Goal: Book appointment/travel/reservation

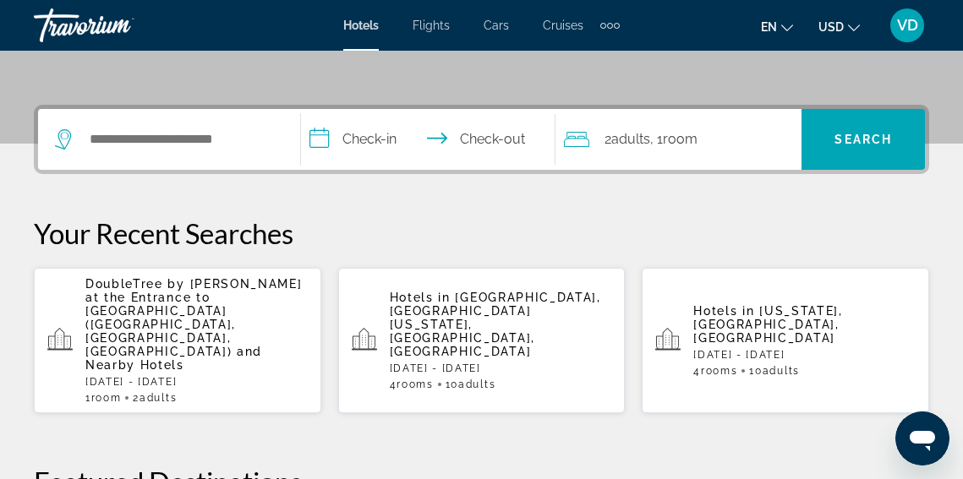
scroll to position [375, 0]
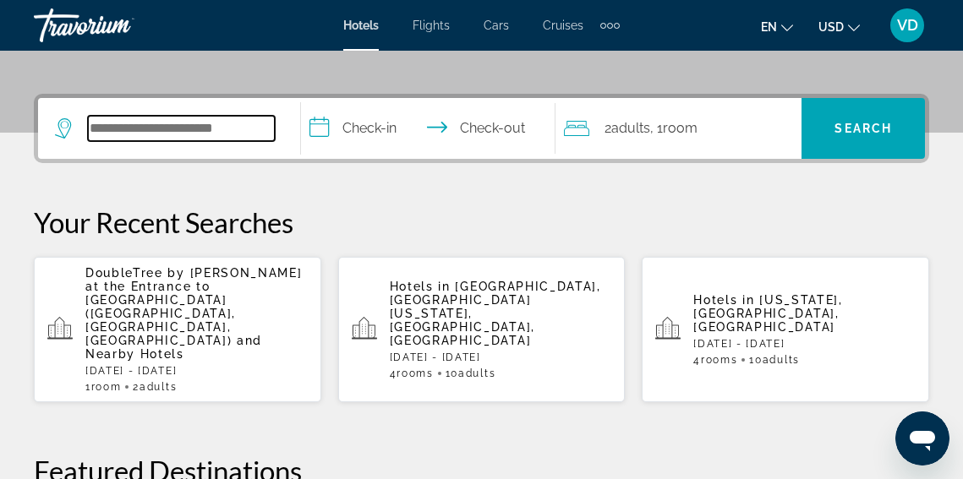
click at [144, 123] on input "Search hotel destination" at bounding box center [181, 128] width 187 height 25
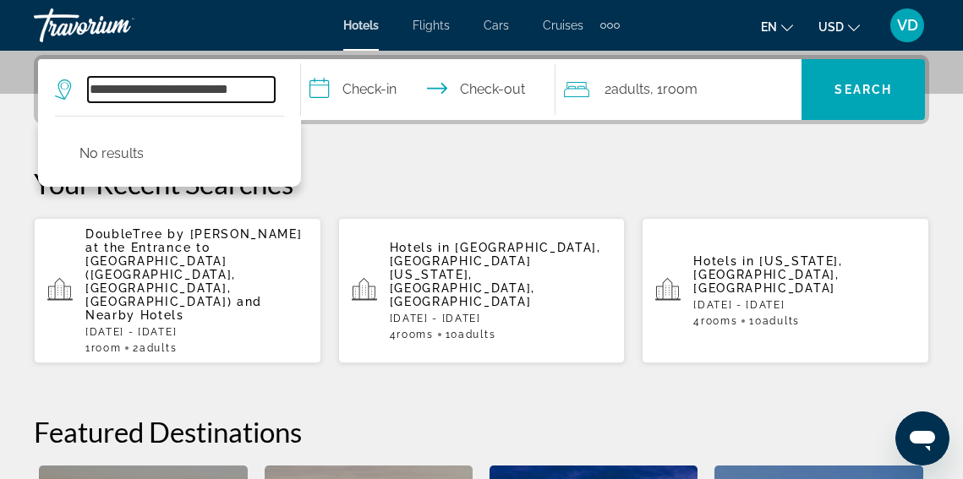
scroll to position [0, 0]
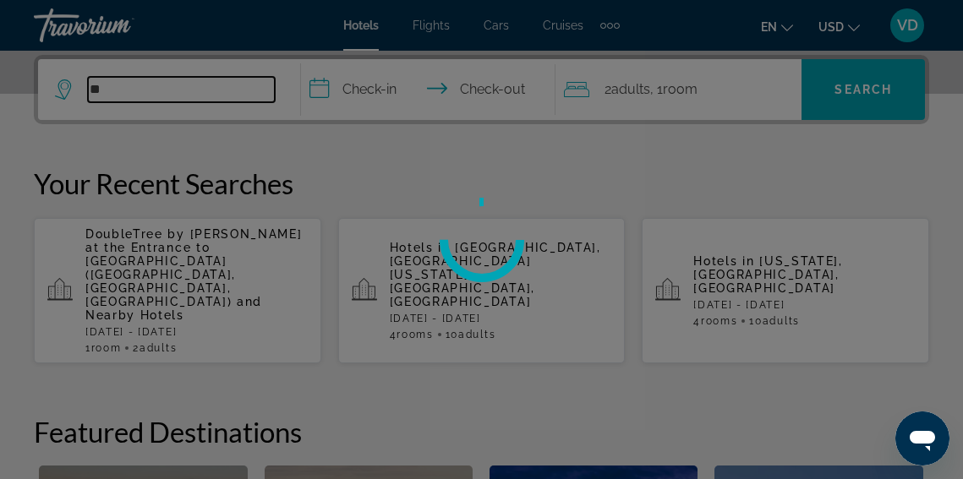
type input "*"
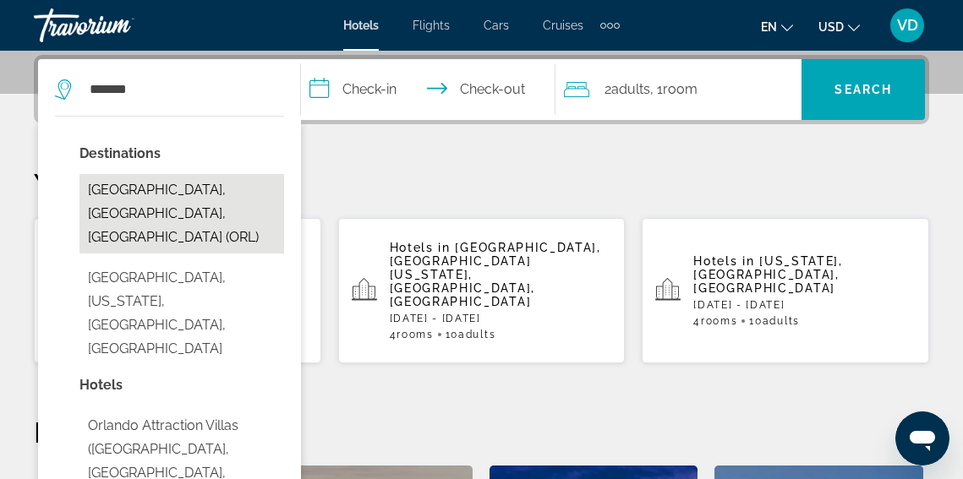
click at [202, 183] on button "[GEOGRAPHIC_DATA], [GEOGRAPHIC_DATA], [GEOGRAPHIC_DATA] (ORL)" at bounding box center [181, 213] width 205 height 79
type input "**********"
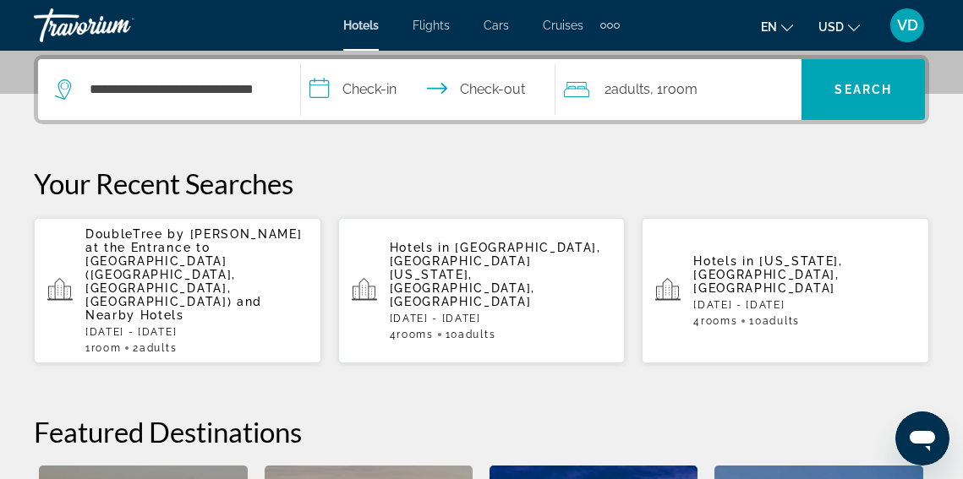
click at [341, 89] on input "**********" at bounding box center [431, 92] width 261 height 66
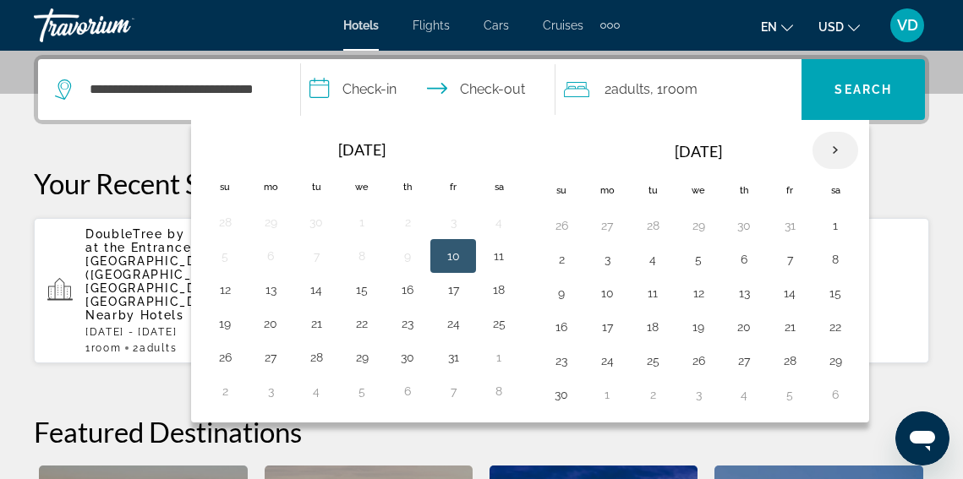
click at [835, 156] on th "Next month" at bounding box center [835, 150] width 46 height 37
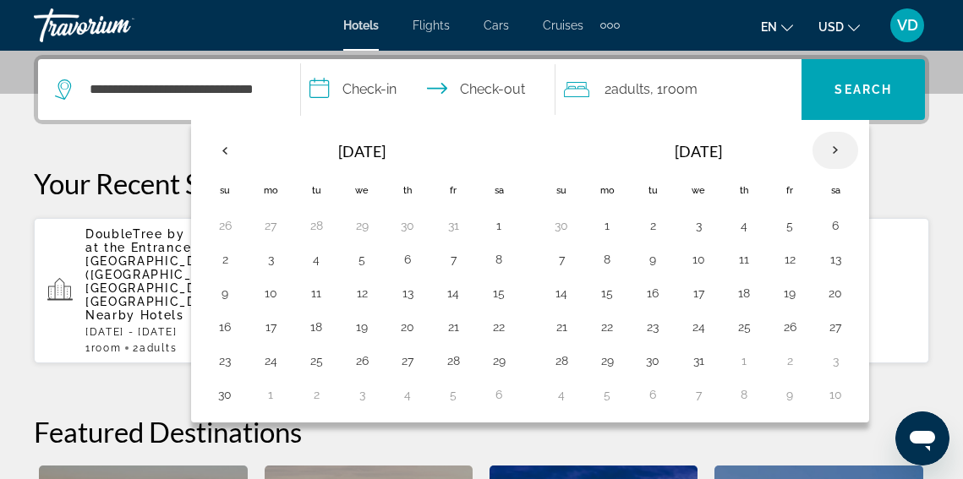
click at [835, 156] on th "Next month" at bounding box center [835, 150] width 46 height 37
click at [747, 363] on button "26" at bounding box center [743, 361] width 27 height 24
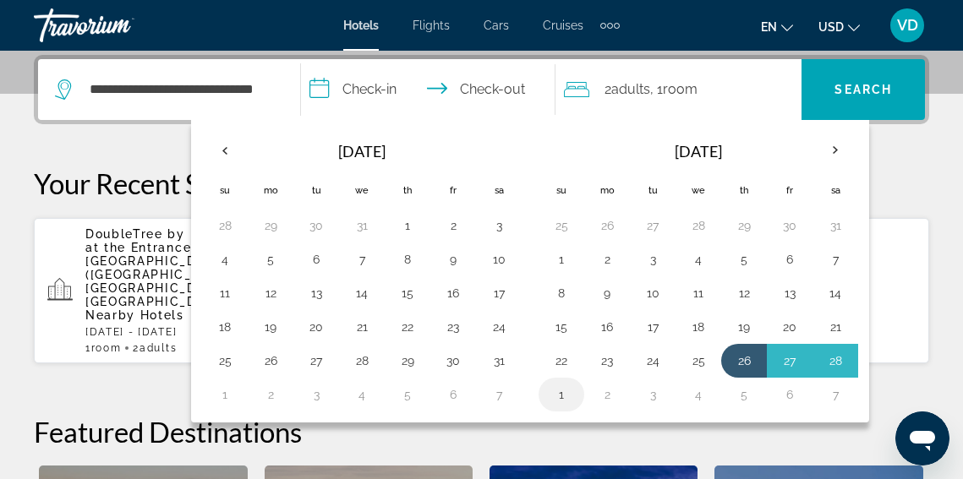
click at [567, 395] on button "1" at bounding box center [561, 395] width 27 height 24
type input "**********"
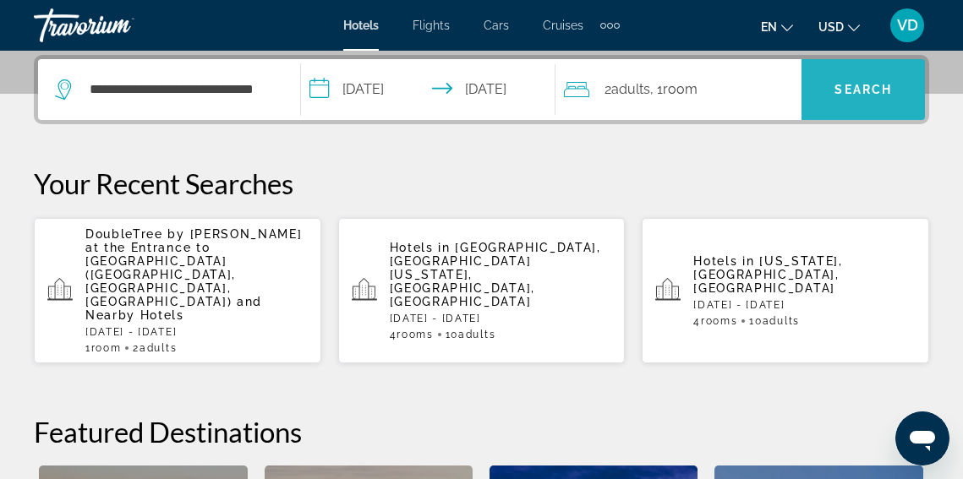
click at [845, 85] on span "Search" at bounding box center [862, 90] width 57 height 14
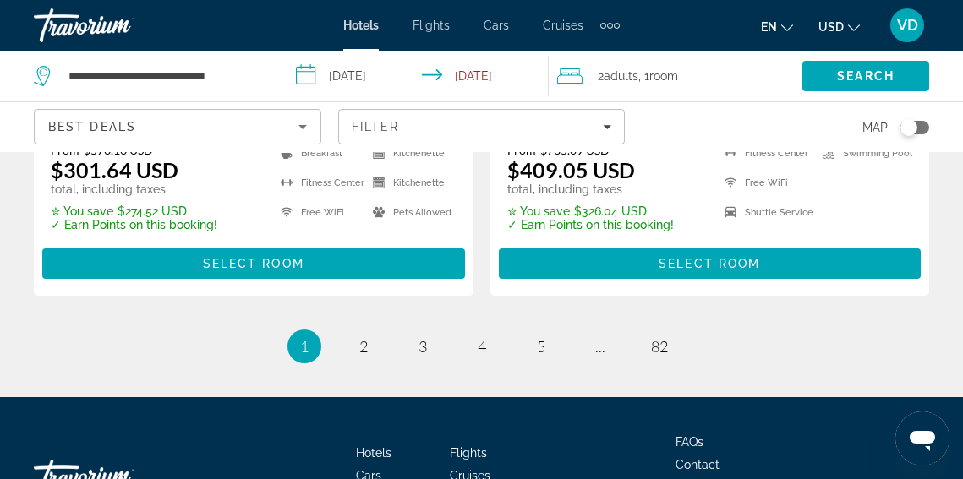
scroll to position [3876, 0]
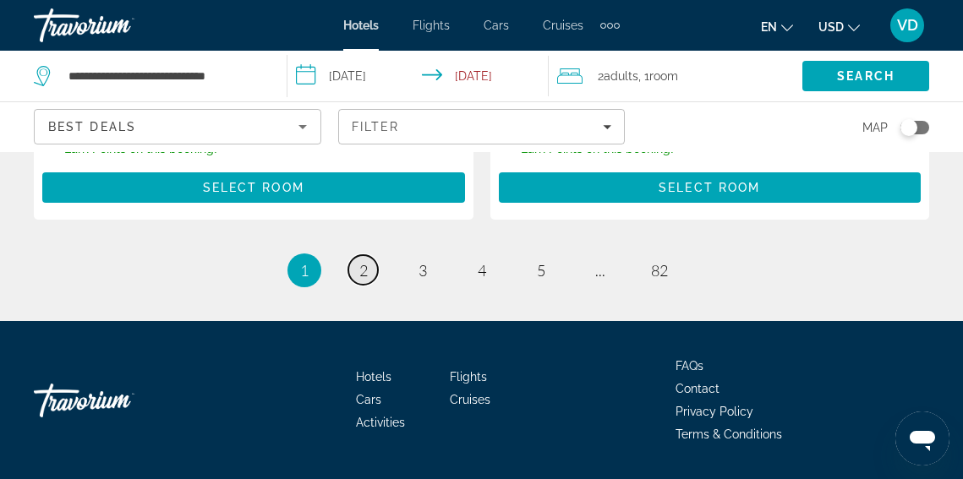
click at [360, 261] on span "2" at bounding box center [363, 270] width 8 height 19
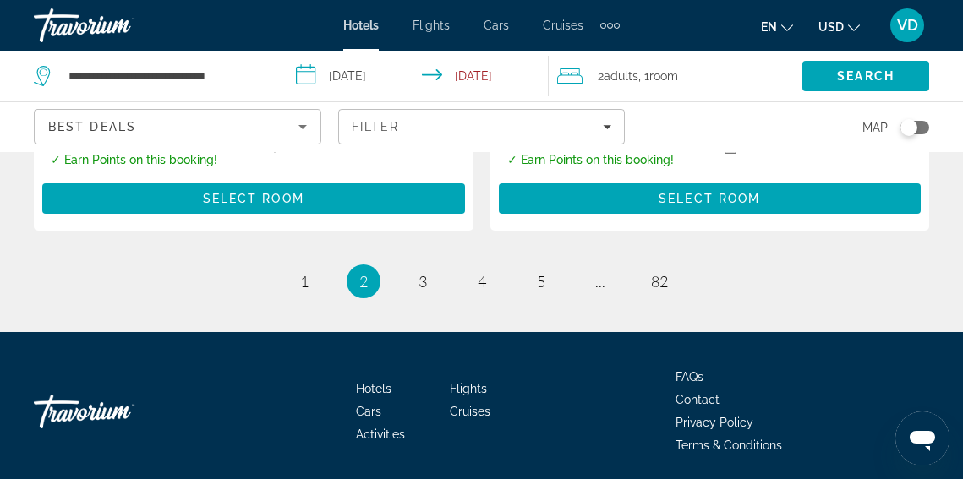
scroll to position [3874, 0]
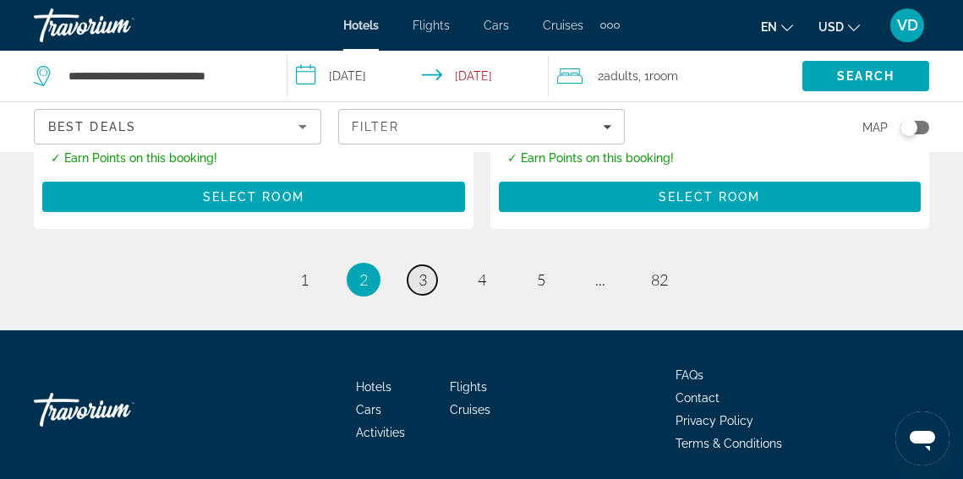
click at [425, 271] on span "3" at bounding box center [422, 280] width 8 height 19
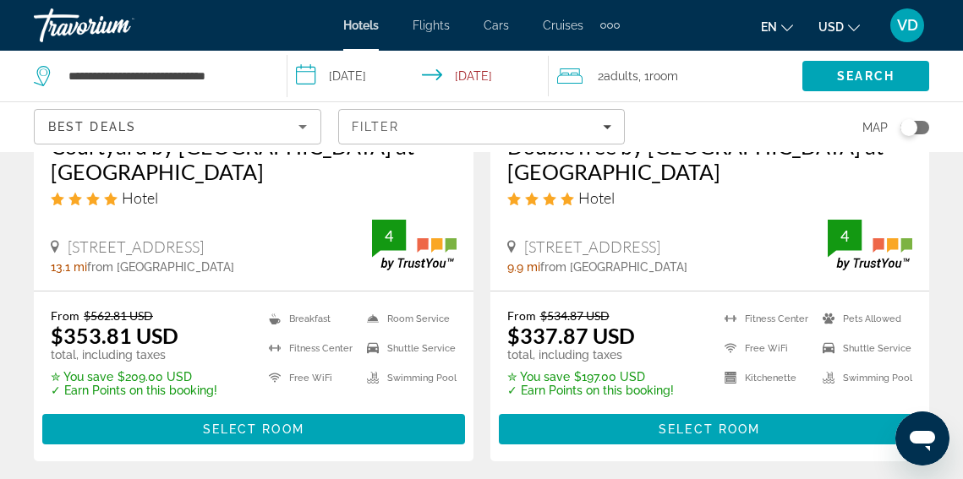
scroll to position [1624, 0]
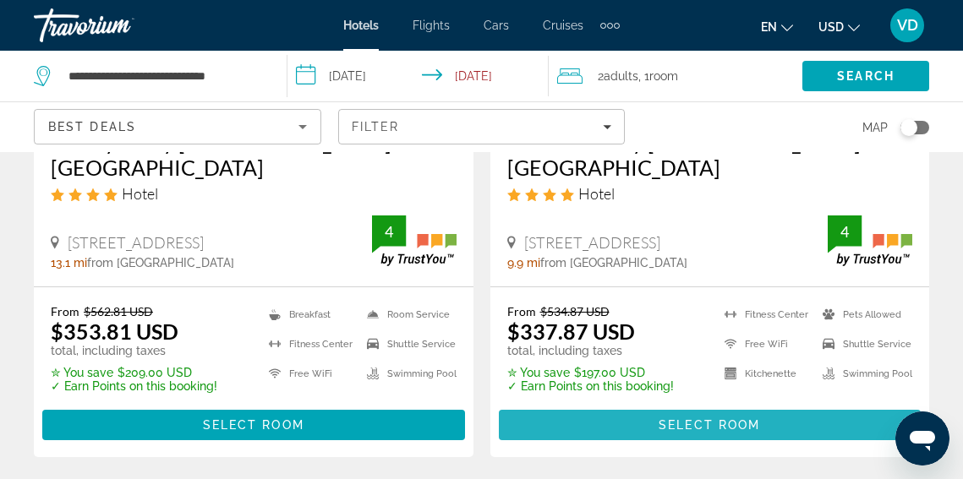
click at [707, 431] on span "Select Room" at bounding box center [709, 425] width 101 height 14
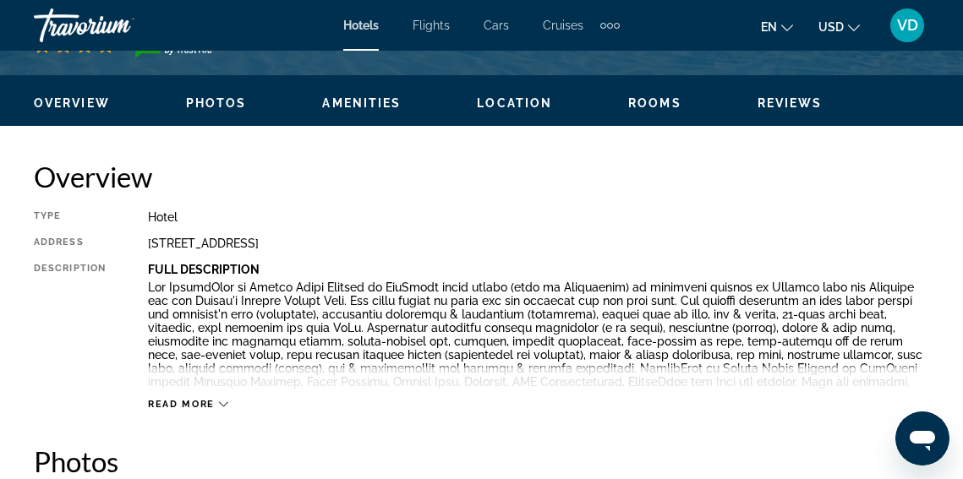
scroll to position [781, 0]
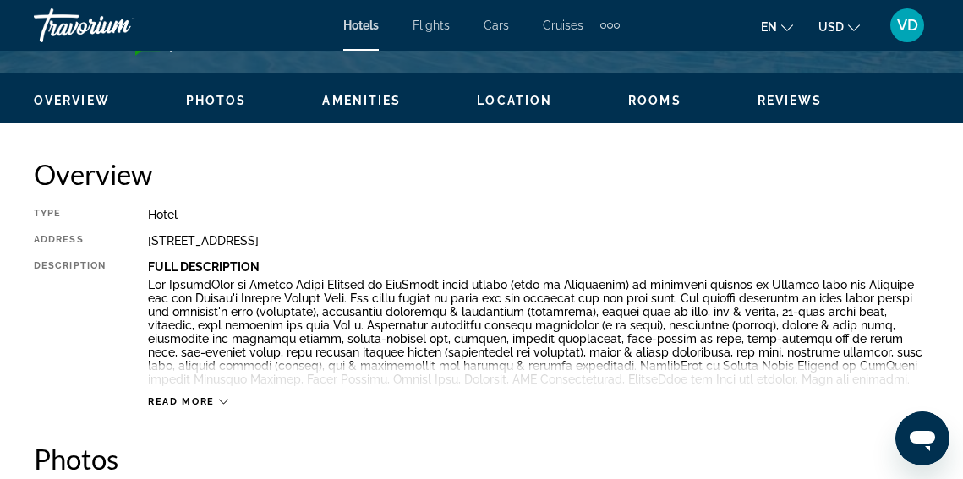
click at [221, 399] on icon "Main content" at bounding box center [223, 401] width 9 height 9
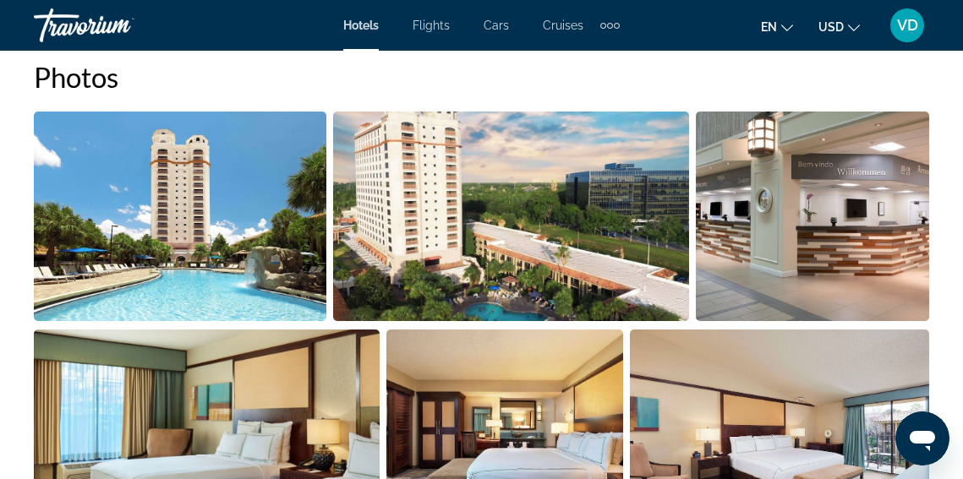
scroll to position [1738, 0]
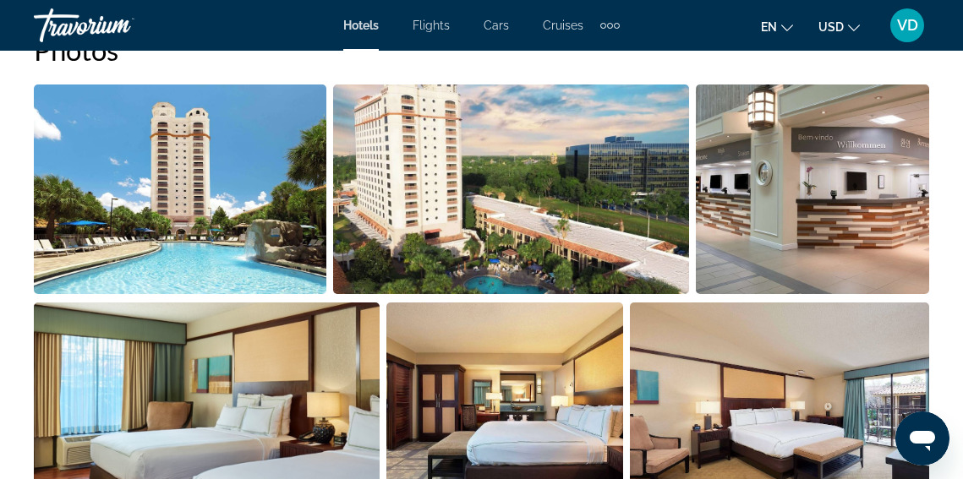
click at [215, 190] on img "Open full-screen image slider" at bounding box center [180, 190] width 293 height 210
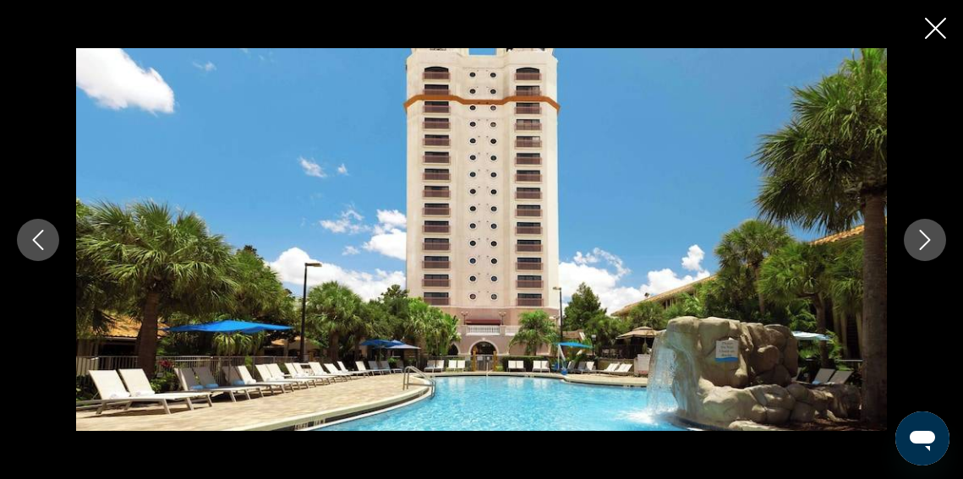
click at [932, 234] on icon "Next image" at bounding box center [925, 240] width 20 height 20
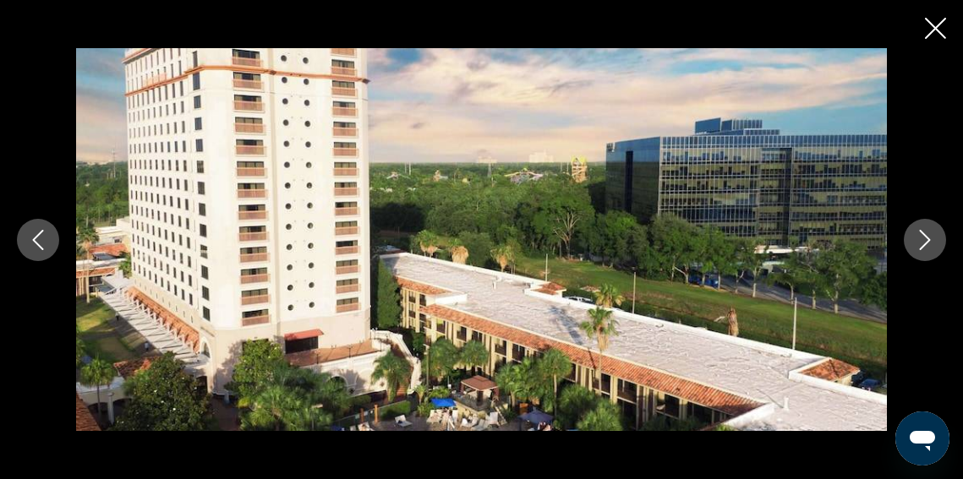
click at [923, 236] on icon "Next image" at bounding box center [925, 240] width 20 height 20
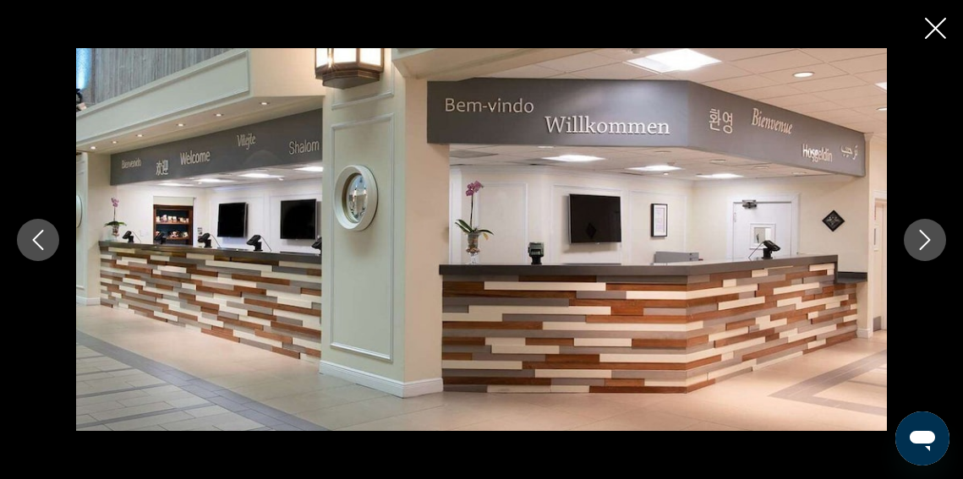
click at [923, 236] on icon "Next image" at bounding box center [925, 240] width 20 height 20
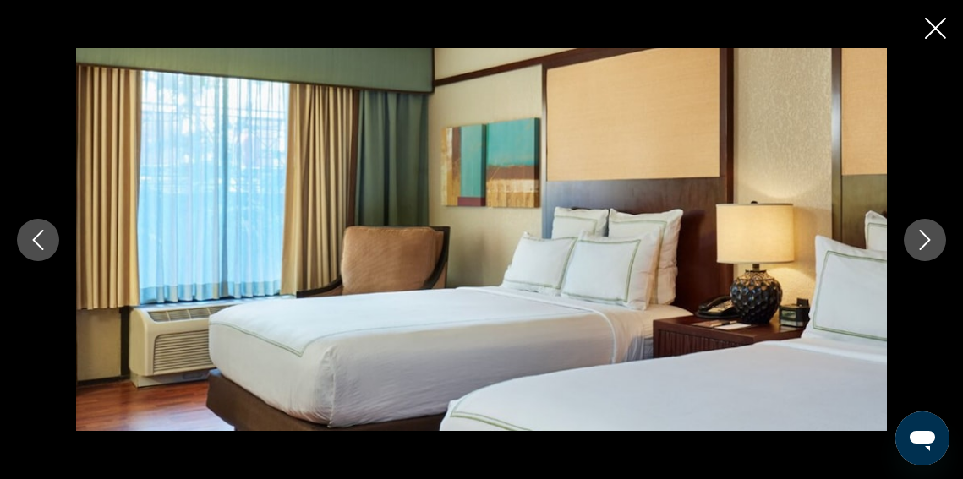
click at [923, 236] on icon "Next image" at bounding box center [925, 240] width 20 height 20
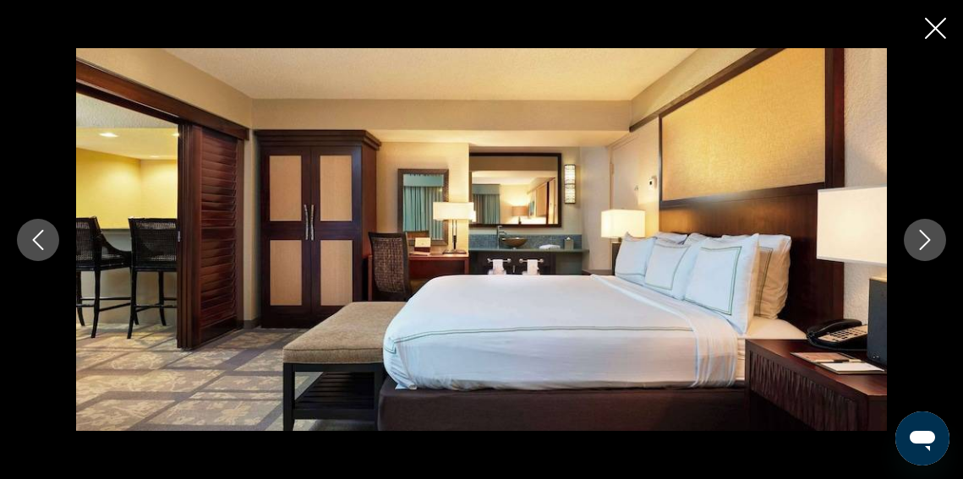
click at [923, 236] on icon "Next image" at bounding box center [925, 240] width 20 height 20
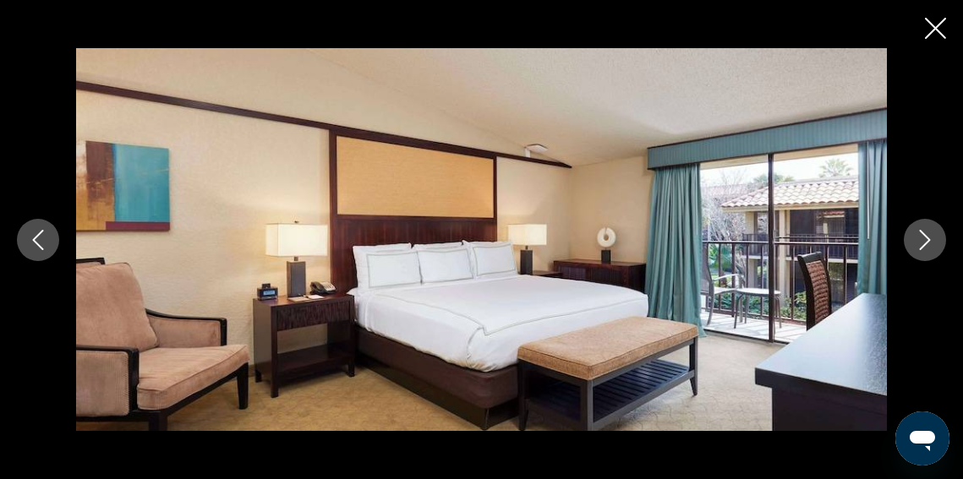
click at [923, 236] on icon "Next image" at bounding box center [925, 240] width 20 height 20
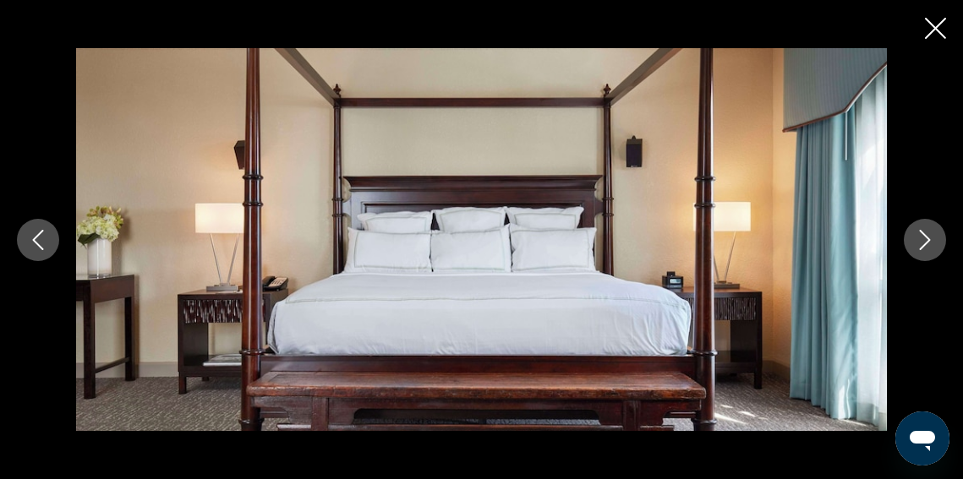
click at [923, 236] on icon "Next image" at bounding box center [925, 240] width 20 height 20
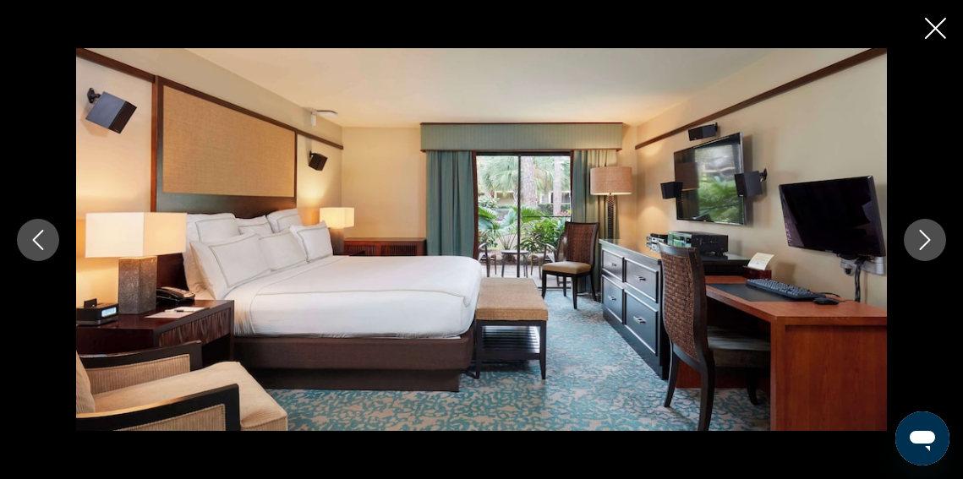
click at [923, 236] on icon "Next image" at bounding box center [925, 240] width 20 height 20
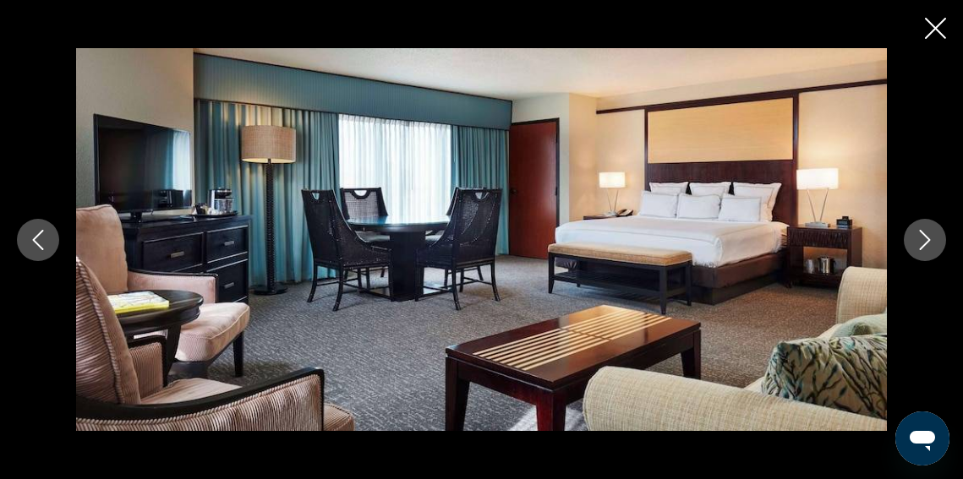
click at [923, 236] on icon "Next image" at bounding box center [925, 240] width 20 height 20
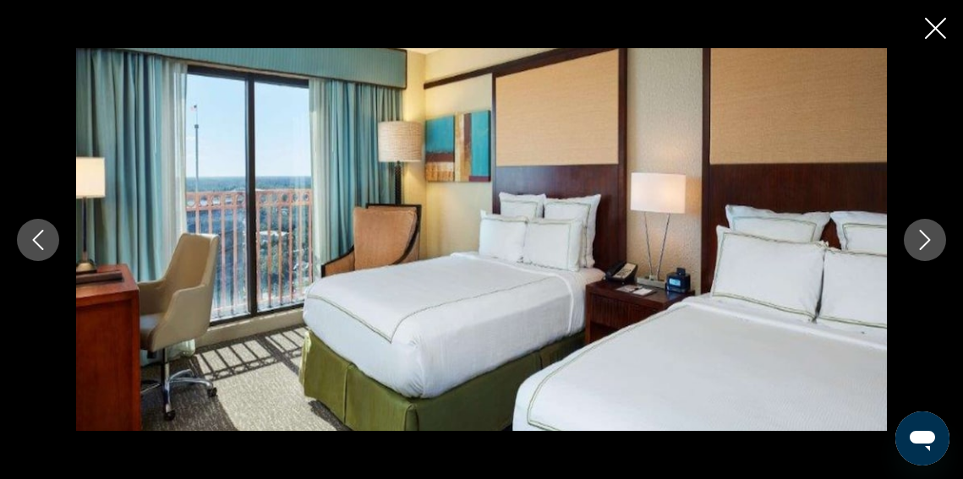
click at [923, 236] on icon "Next image" at bounding box center [925, 240] width 20 height 20
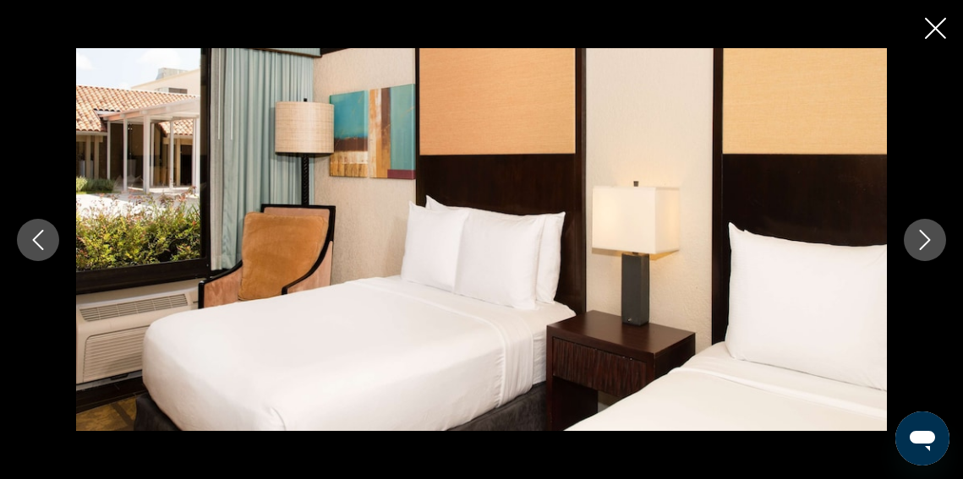
click at [923, 236] on icon "Next image" at bounding box center [925, 240] width 20 height 20
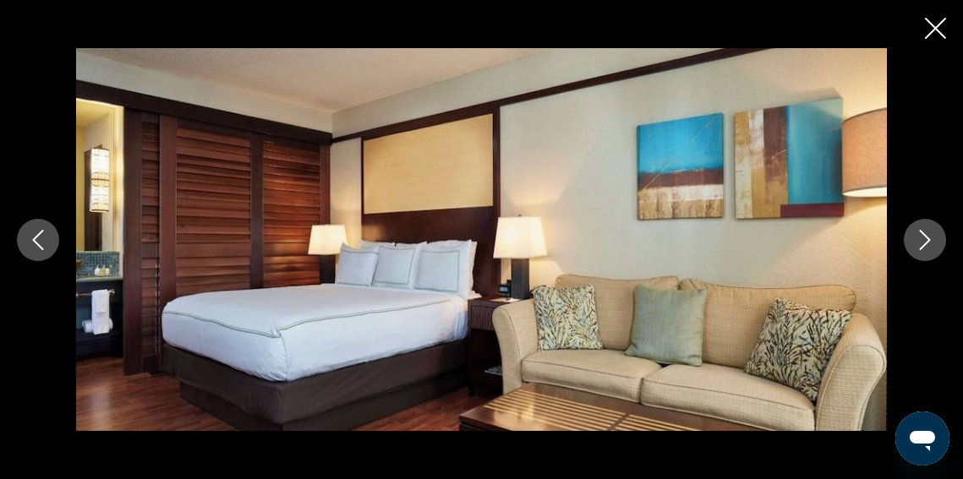
click at [923, 236] on icon "Next image" at bounding box center [925, 240] width 20 height 20
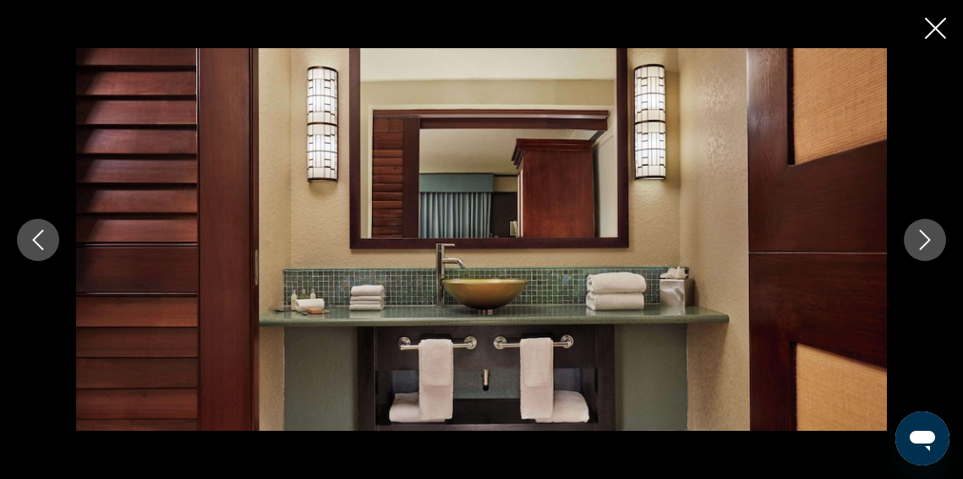
click at [923, 236] on icon "Next image" at bounding box center [925, 240] width 20 height 20
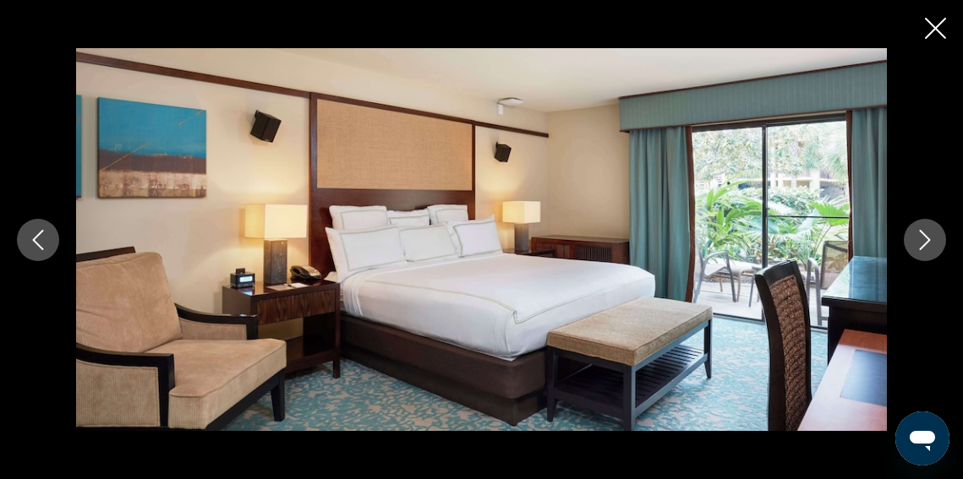
click at [923, 236] on icon "Next image" at bounding box center [925, 240] width 20 height 20
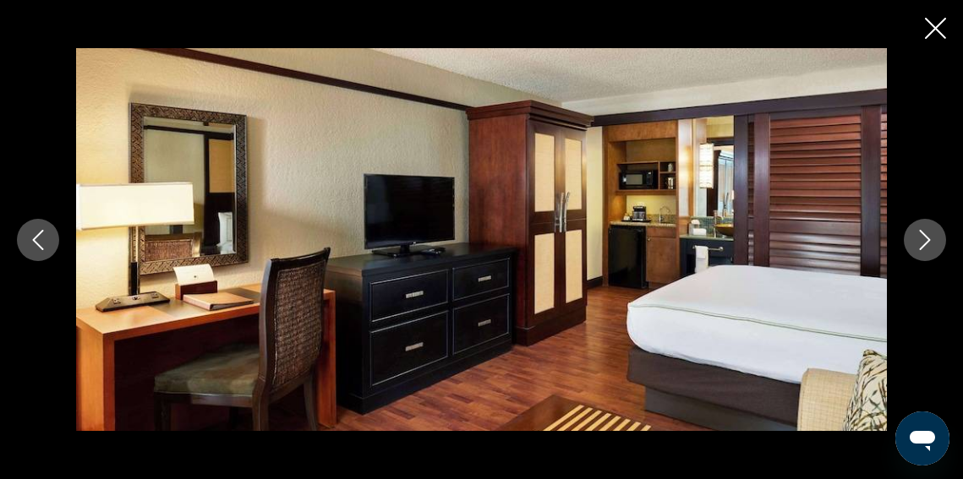
click at [923, 236] on icon "Next image" at bounding box center [925, 240] width 20 height 20
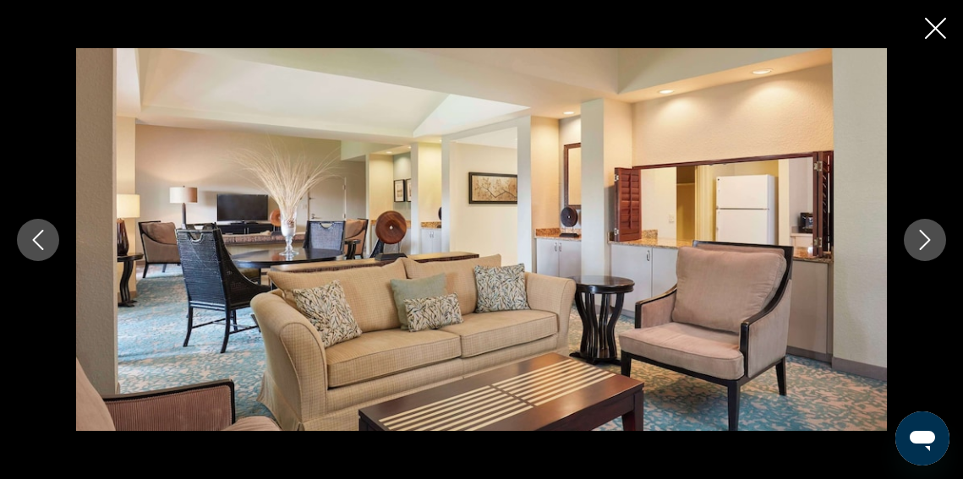
click at [923, 236] on icon "Next image" at bounding box center [925, 240] width 20 height 20
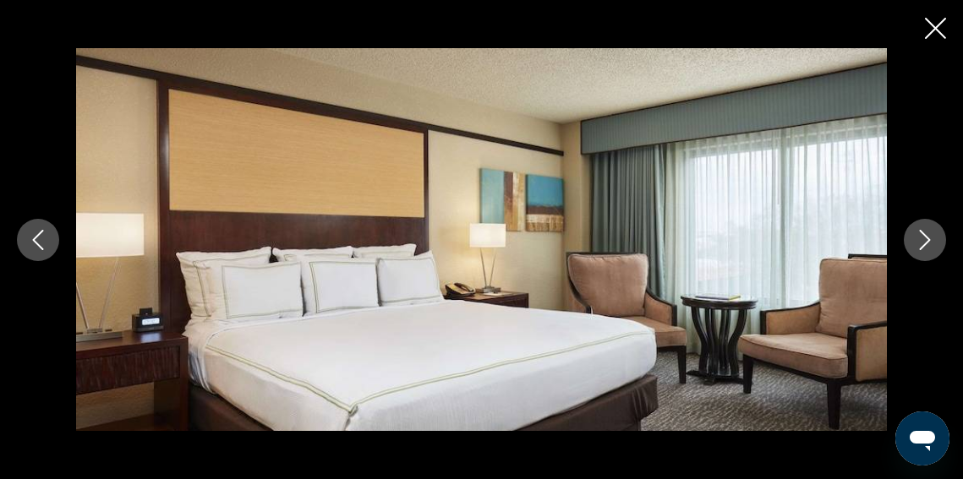
click at [923, 236] on icon "Next image" at bounding box center [925, 240] width 20 height 20
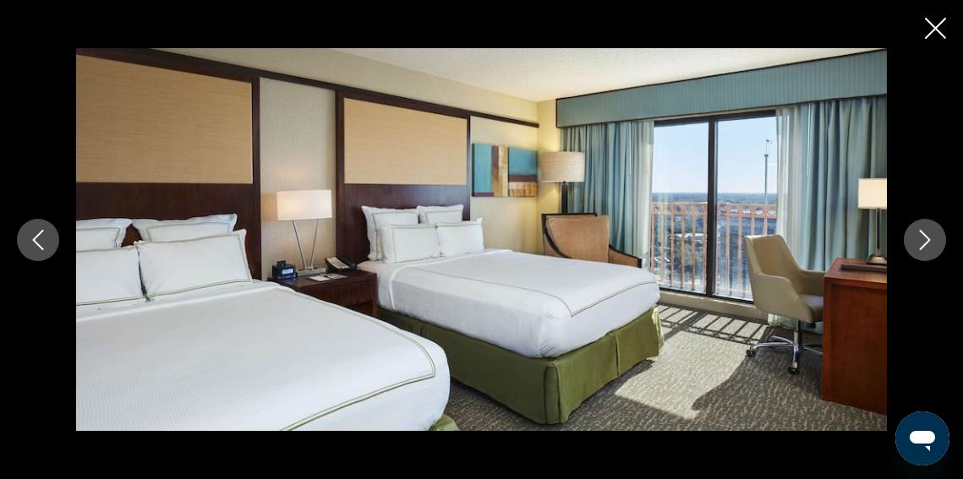
click at [922, 236] on icon "Next image" at bounding box center [925, 240] width 20 height 20
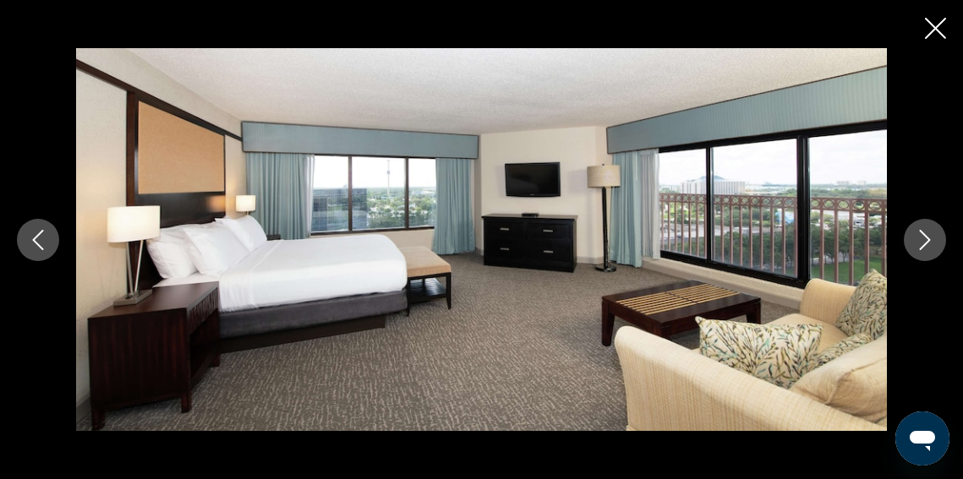
click at [932, 240] on icon "Next image" at bounding box center [925, 240] width 20 height 20
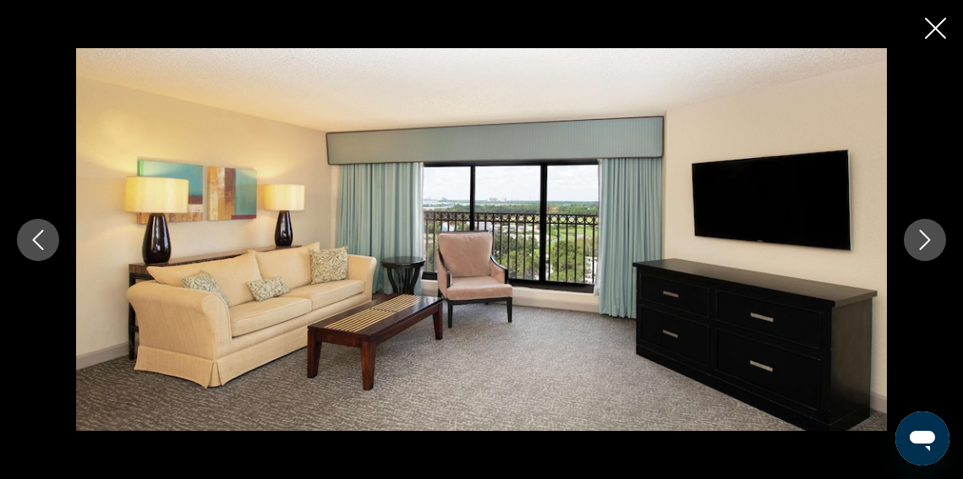
click at [932, 240] on icon "Next image" at bounding box center [925, 240] width 20 height 20
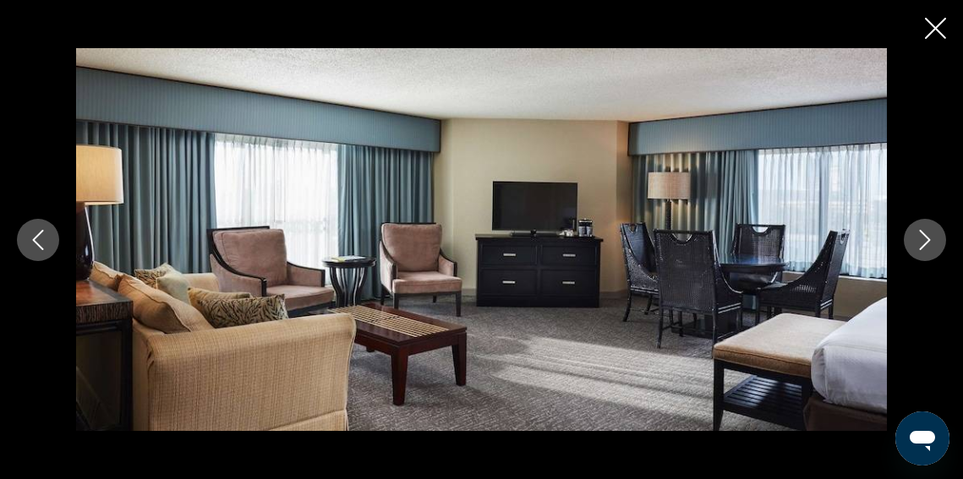
click at [932, 240] on icon "Next image" at bounding box center [925, 240] width 20 height 20
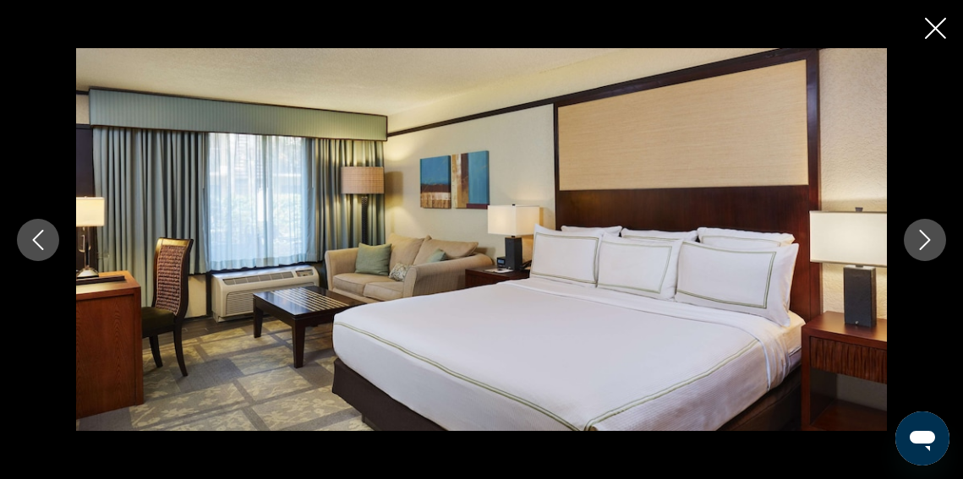
click at [932, 240] on icon "Next image" at bounding box center [925, 240] width 20 height 20
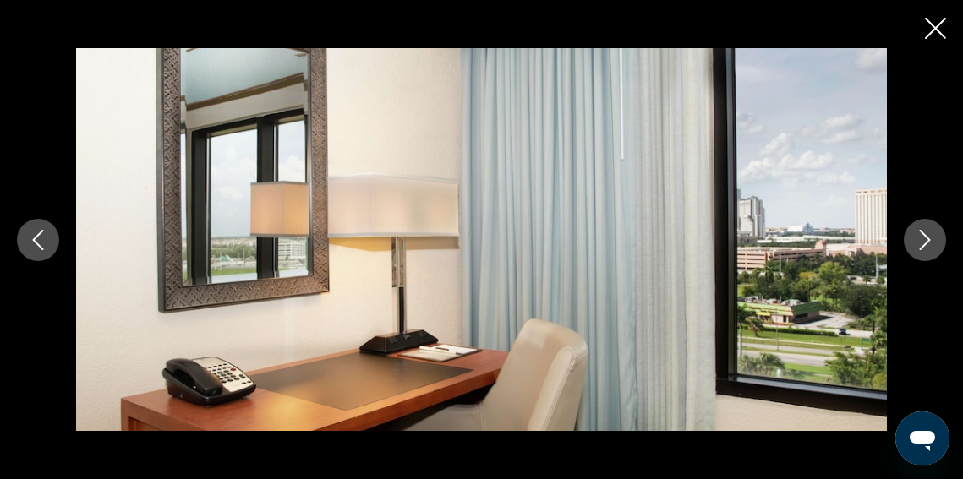
click at [932, 240] on icon "Next image" at bounding box center [925, 240] width 20 height 20
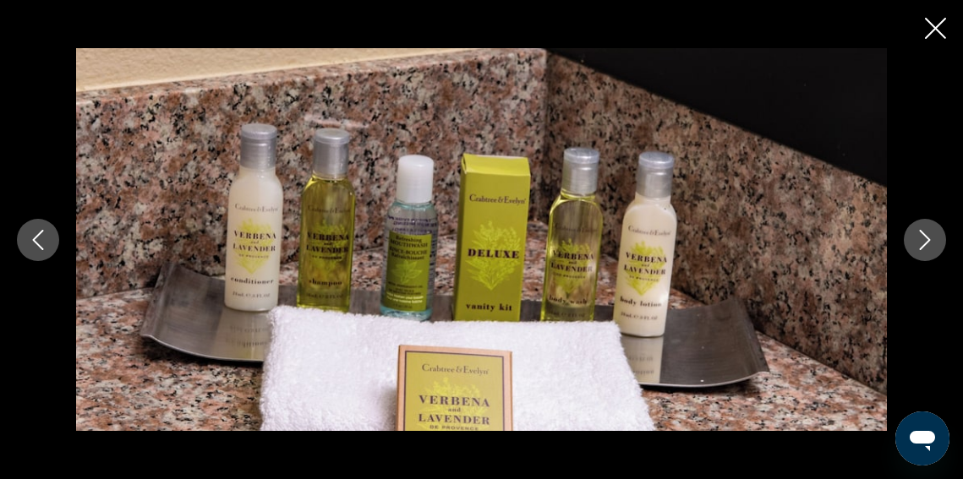
click at [932, 240] on icon "Next image" at bounding box center [925, 240] width 20 height 20
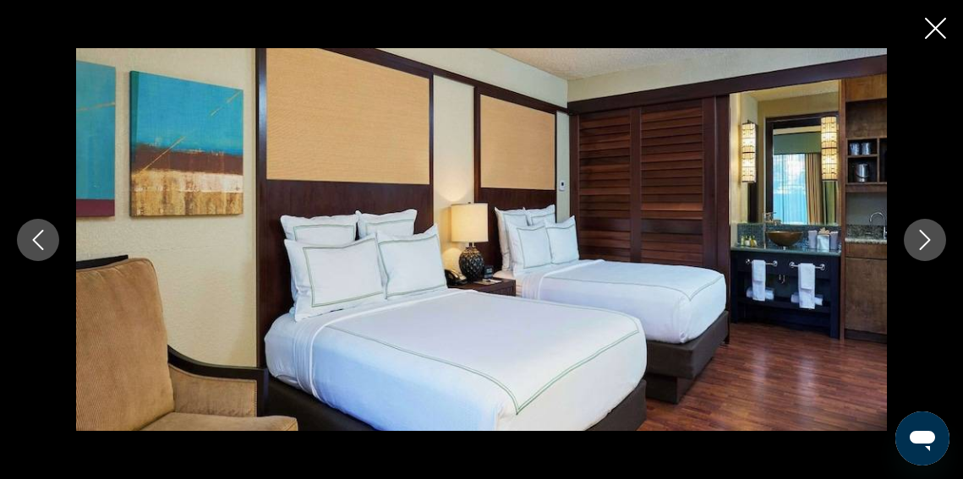
click at [932, 240] on icon "Next image" at bounding box center [925, 240] width 20 height 20
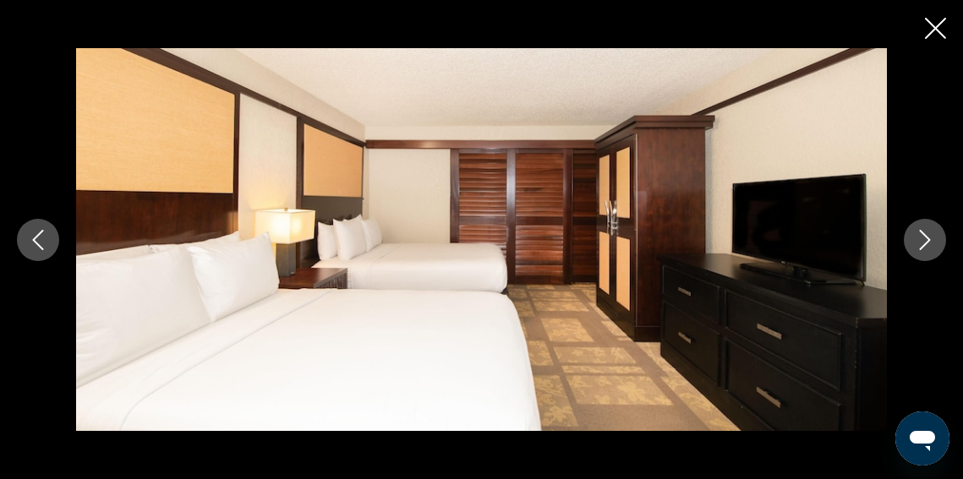
click at [49, 233] on button "Previous image" at bounding box center [38, 240] width 42 height 42
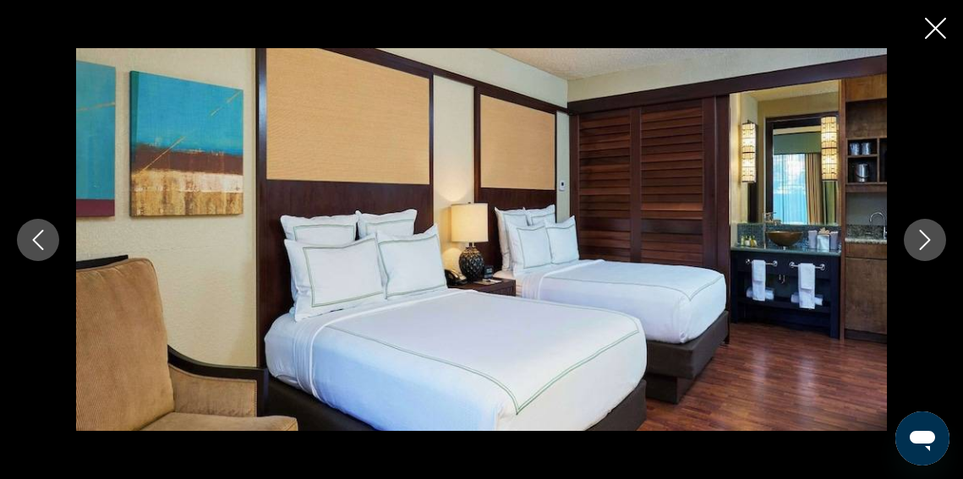
click at [921, 243] on icon "Next image" at bounding box center [925, 240] width 20 height 20
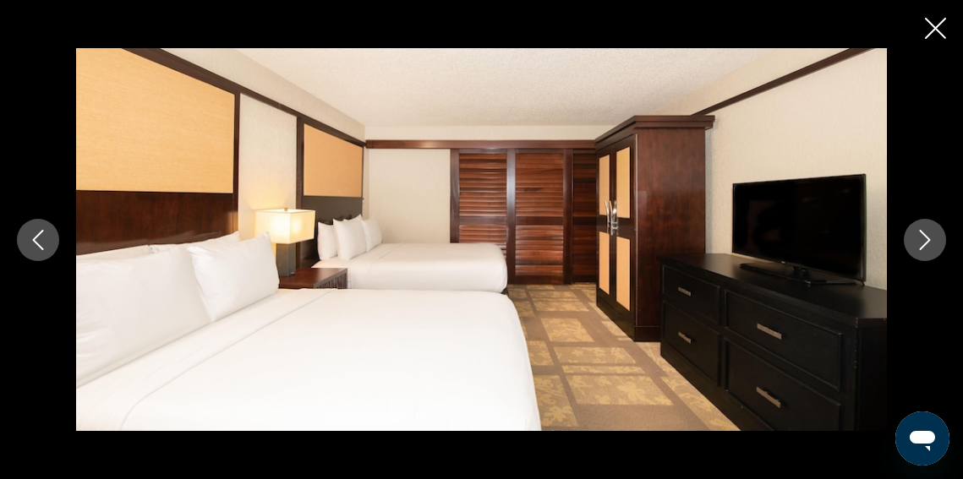
click at [921, 243] on icon "Next image" at bounding box center [925, 240] width 20 height 20
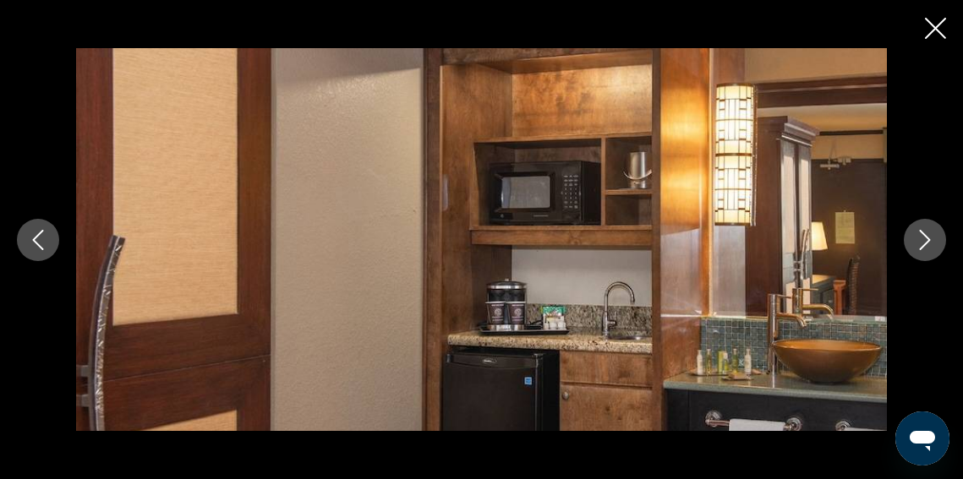
click at [921, 243] on icon "Next image" at bounding box center [925, 240] width 20 height 20
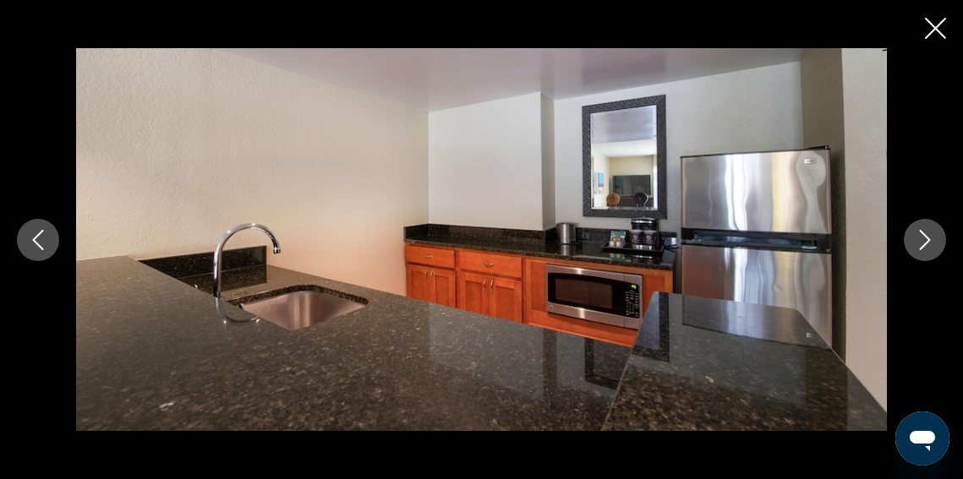
click at [921, 244] on icon "Next image" at bounding box center [925, 240] width 20 height 20
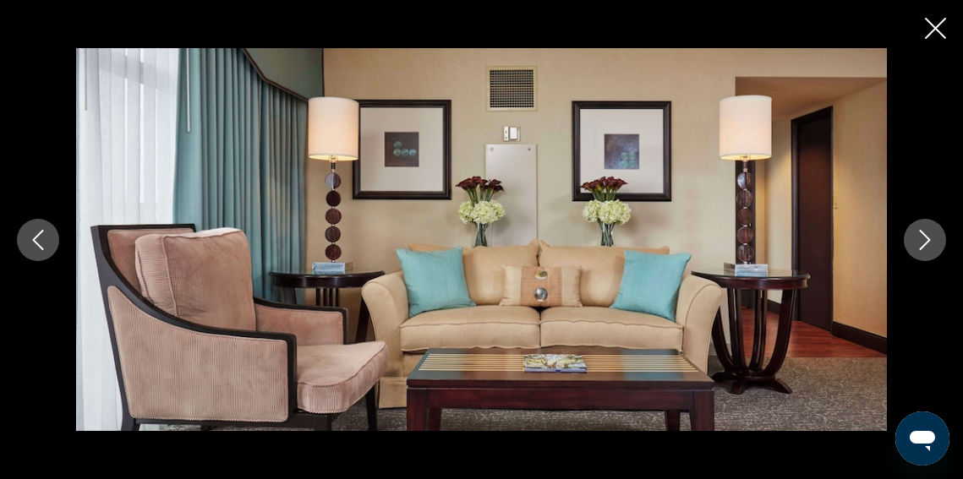
click at [921, 244] on icon "Next image" at bounding box center [925, 240] width 20 height 20
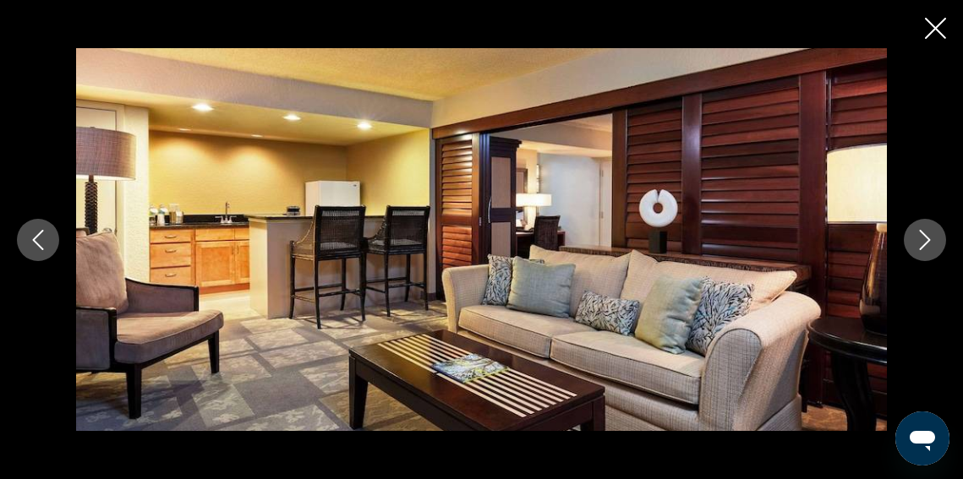
click at [921, 244] on icon "Next image" at bounding box center [925, 240] width 20 height 20
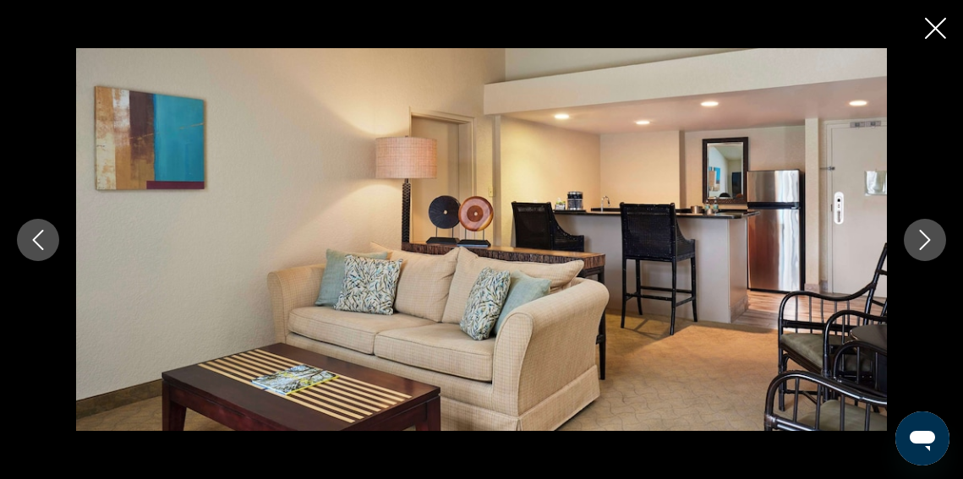
click at [938, 25] on icon "Close slideshow" at bounding box center [935, 28] width 21 height 21
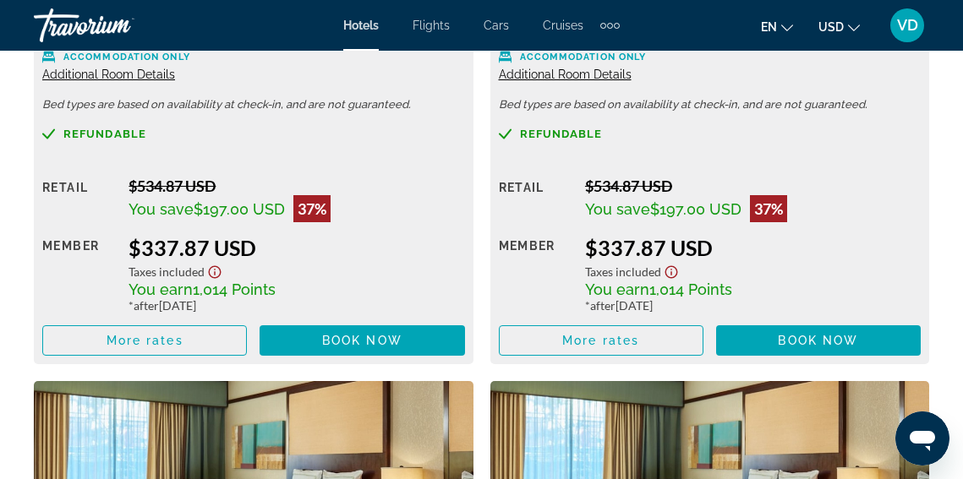
scroll to position [3438, 0]
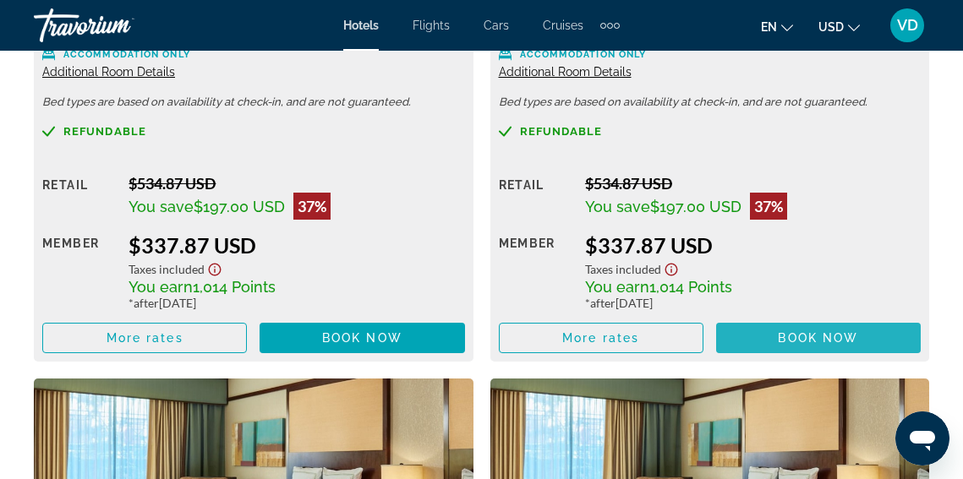
click at [763, 320] on span "Main content" at bounding box center [818, 338] width 205 height 41
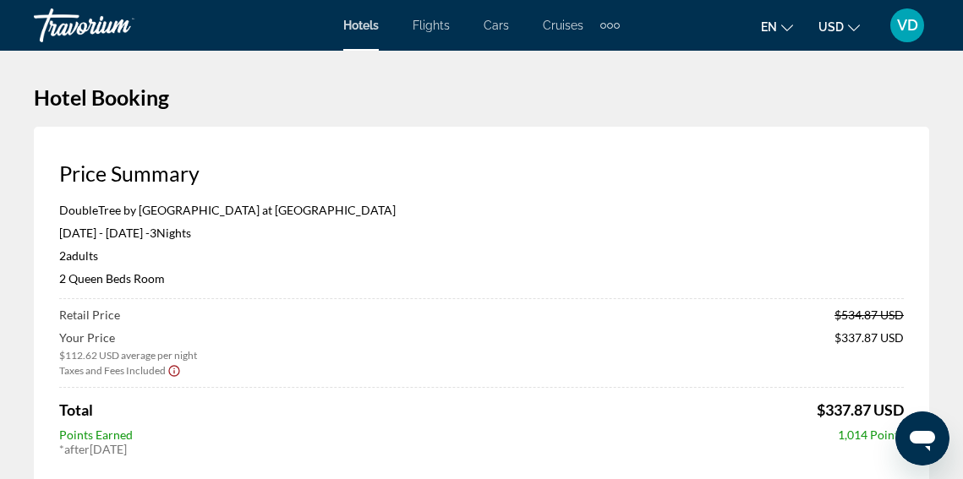
click at [435, 23] on span "Flights" at bounding box center [431, 26] width 37 height 14
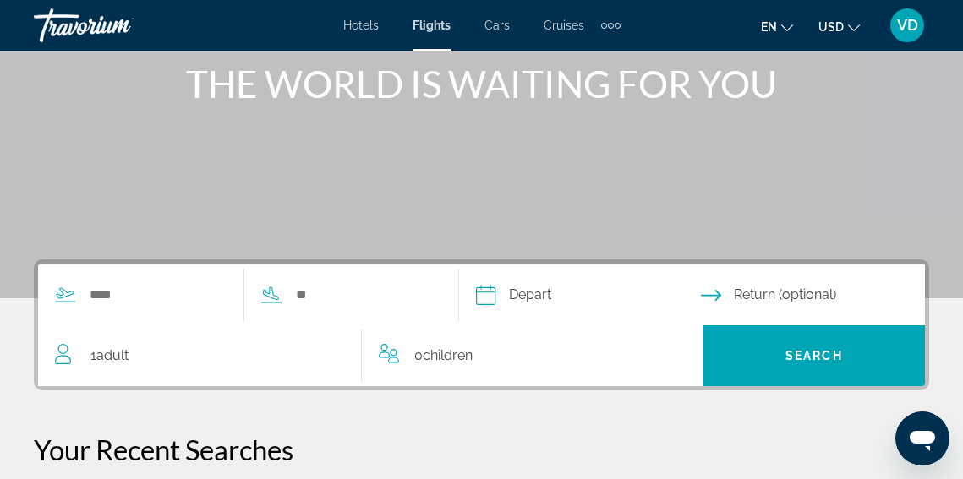
scroll to position [222, 0]
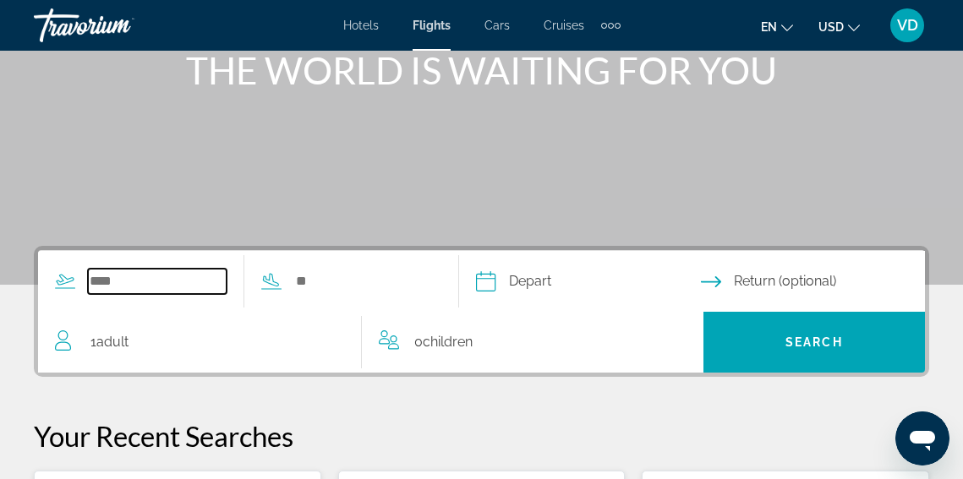
click at [98, 280] on input "Search widget" at bounding box center [157, 281] width 139 height 25
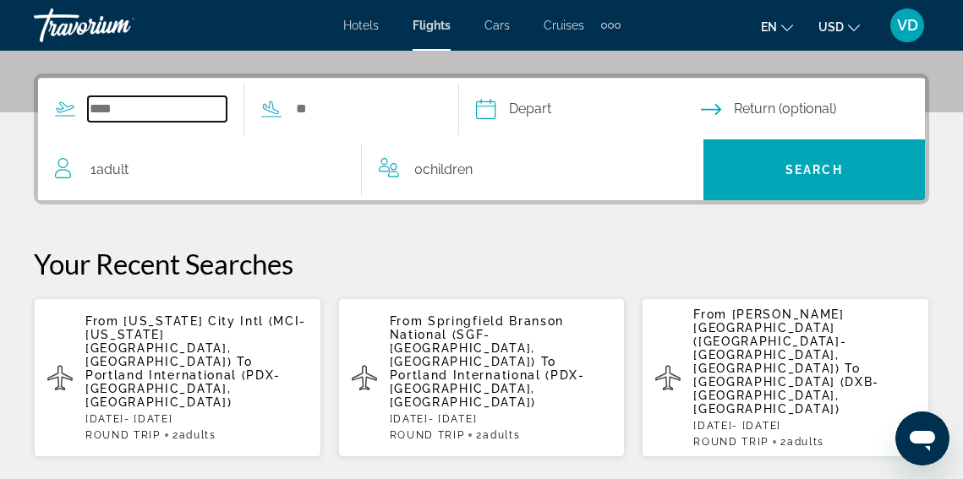
scroll to position [413, 0]
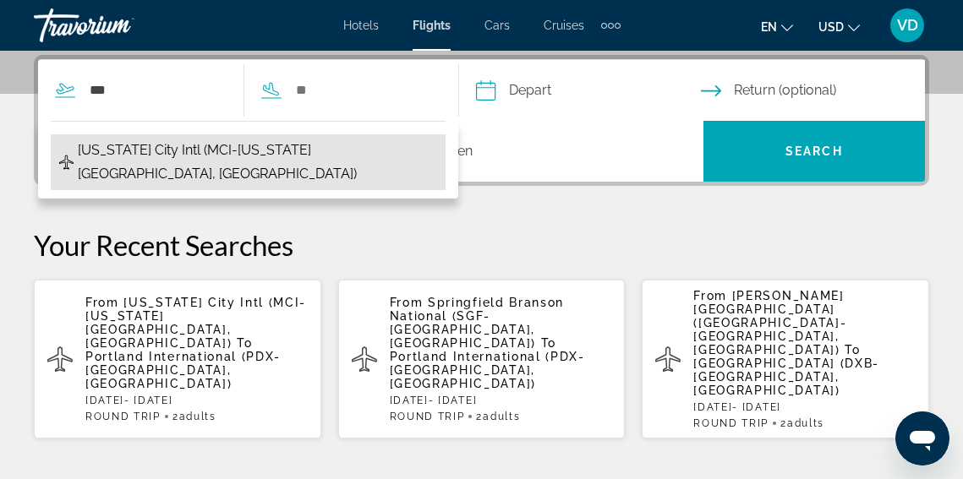
click at [172, 144] on span "[US_STATE] City Intl (MCI-[US_STATE][GEOGRAPHIC_DATA], [GEOGRAPHIC_DATA])" at bounding box center [257, 162] width 359 height 47
type input "**********"
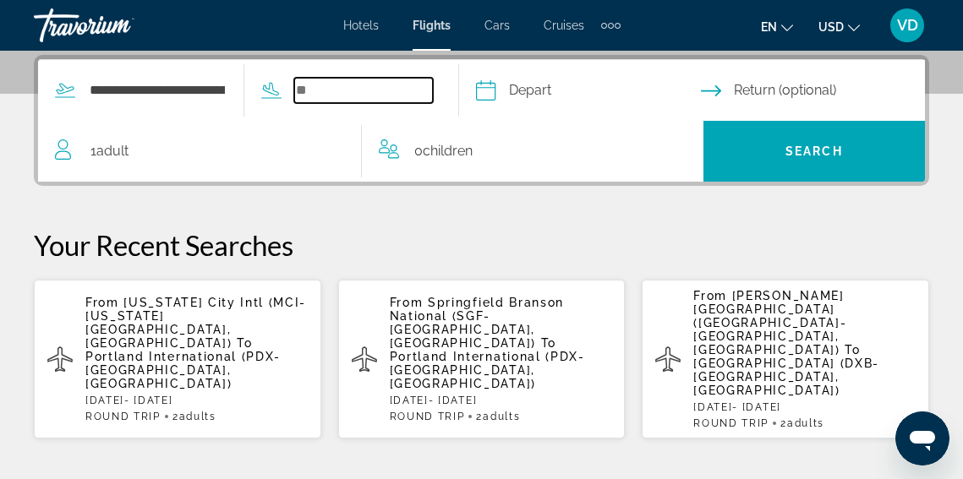
click at [313, 88] on input "Search widget" at bounding box center [363, 90] width 139 height 25
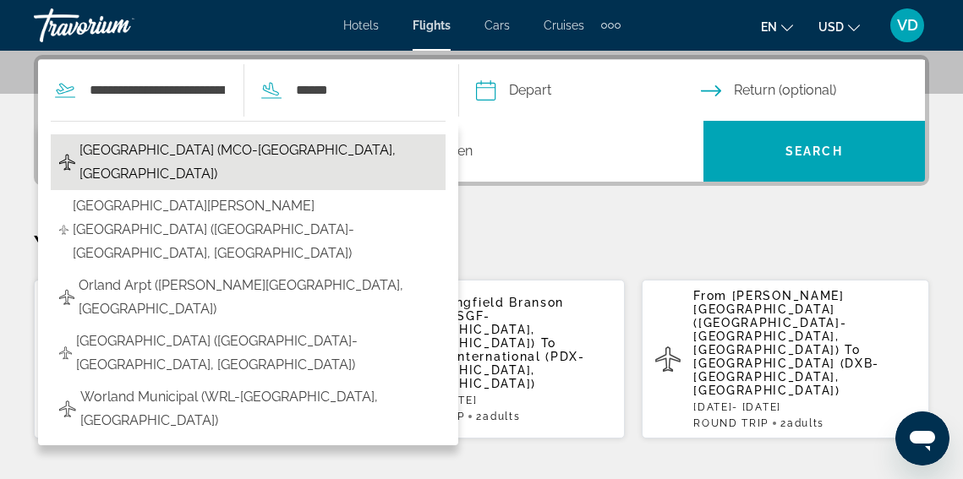
click at [271, 150] on span "[GEOGRAPHIC_DATA] (MCO-[GEOGRAPHIC_DATA], [GEOGRAPHIC_DATA])" at bounding box center [258, 162] width 358 height 47
type input "**********"
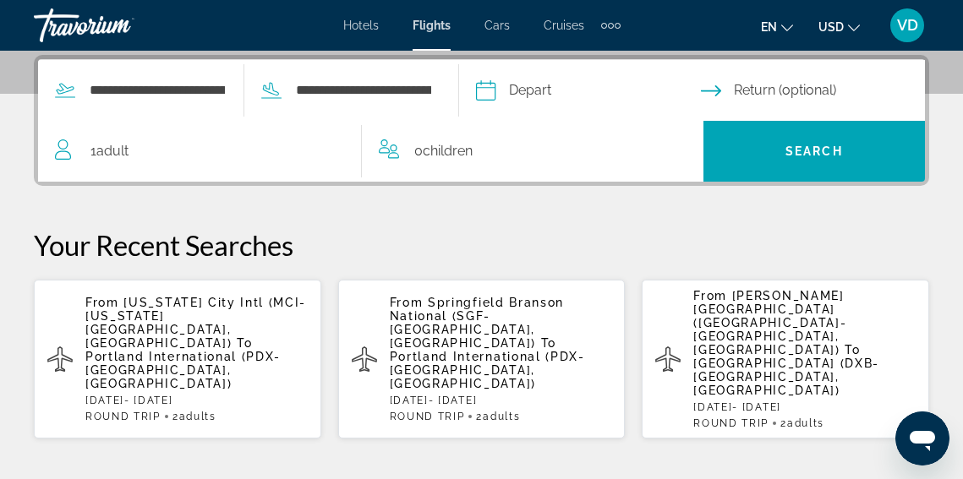
click at [563, 88] on input "Depart date" at bounding box center [588, 93] width 232 height 66
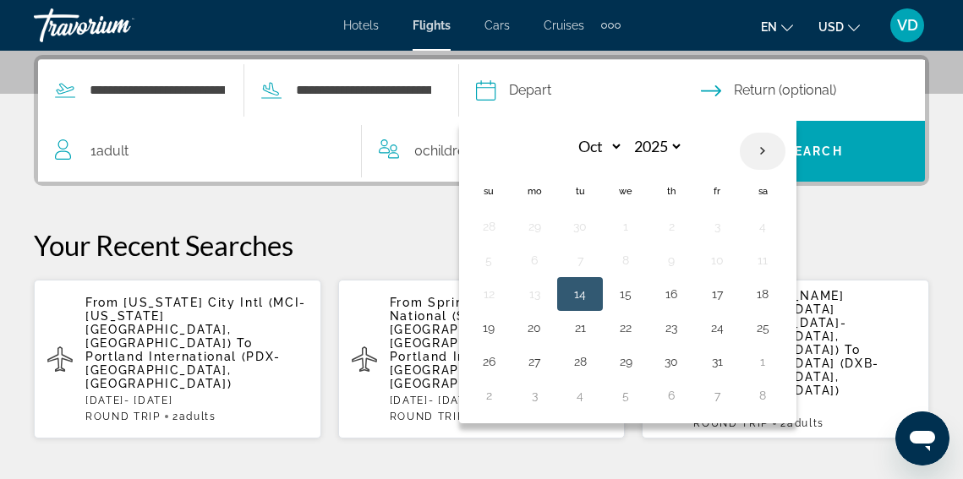
click at [784, 152] on th "Next month" at bounding box center [763, 151] width 46 height 37
select select "*"
select select "****"
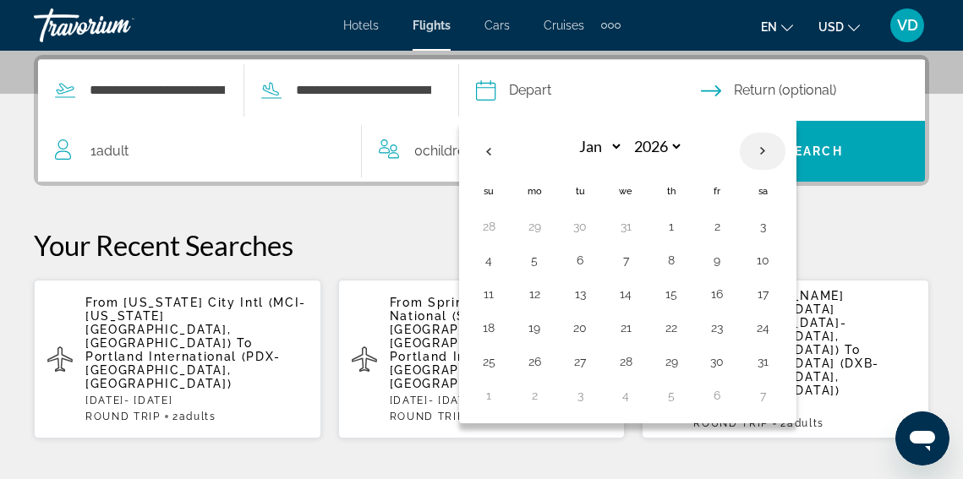
click at [784, 152] on th "Next month" at bounding box center [763, 151] width 46 height 37
select select "*"
click at [685, 357] on button "26" at bounding box center [671, 362] width 27 height 24
type input "**********"
select select "*"
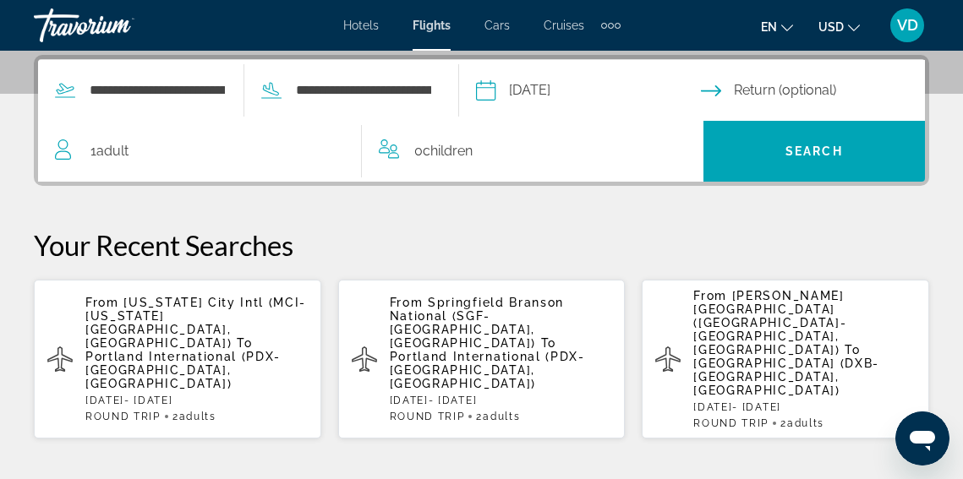
click at [747, 87] on input "Return date" at bounding box center [817, 93] width 232 height 66
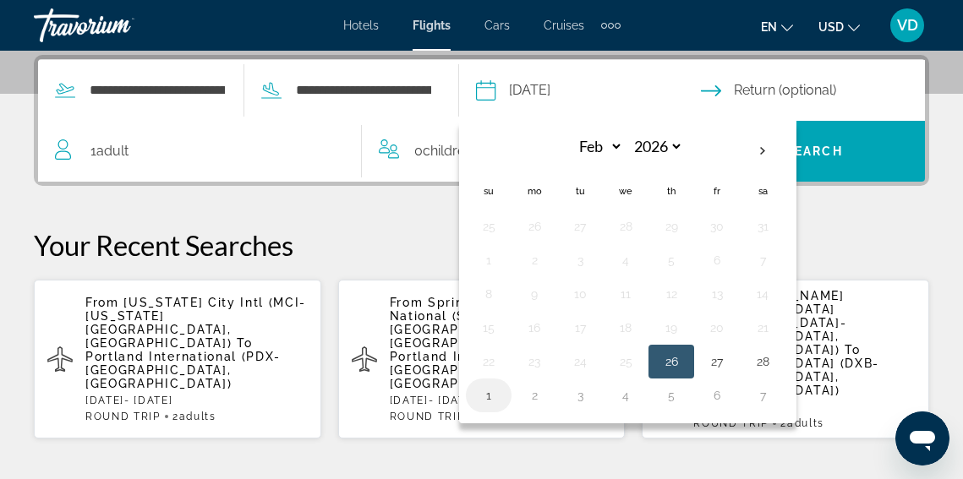
click at [500, 394] on button "1" at bounding box center [488, 396] width 27 height 24
type input "**********"
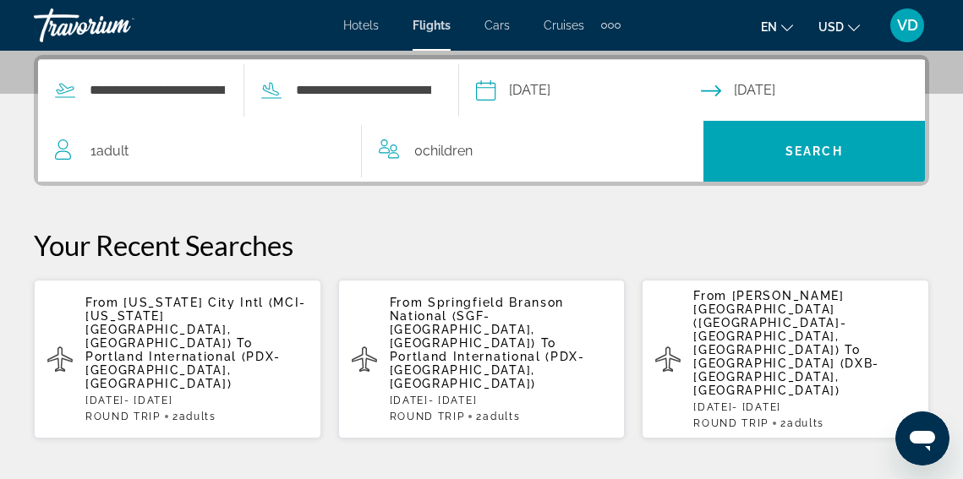
click at [103, 146] on span "Adult" at bounding box center [112, 151] width 32 height 16
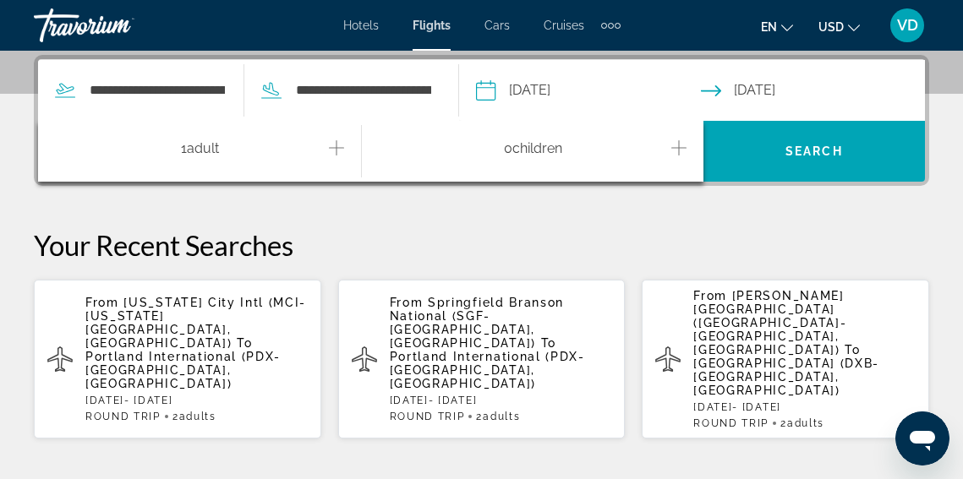
click at [342, 146] on icon "Increment adults" at bounding box center [336, 148] width 15 height 20
click at [616, 201] on div "**********" at bounding box center [481, 247] width 963 height 385
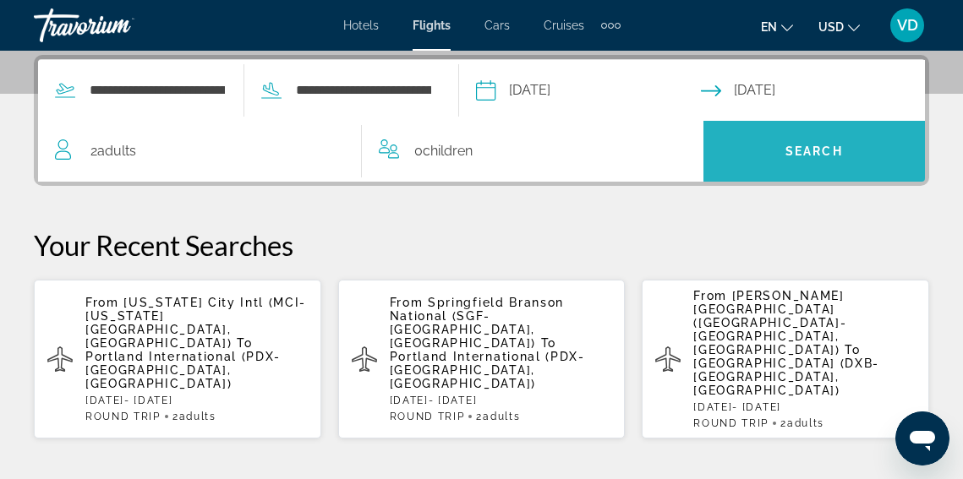
click at [774, 150] on span "Search" at bounding box center [813, 151] width 221 height 41
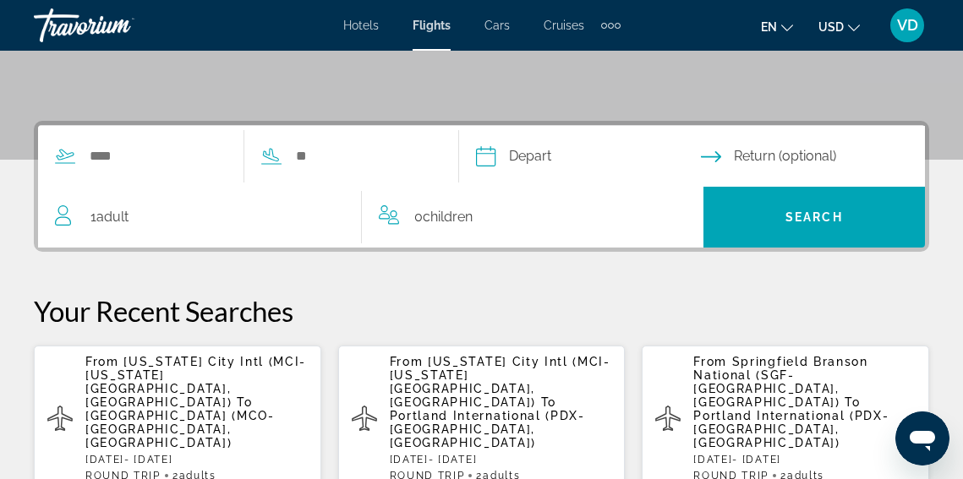
scroll to position [351, 0]
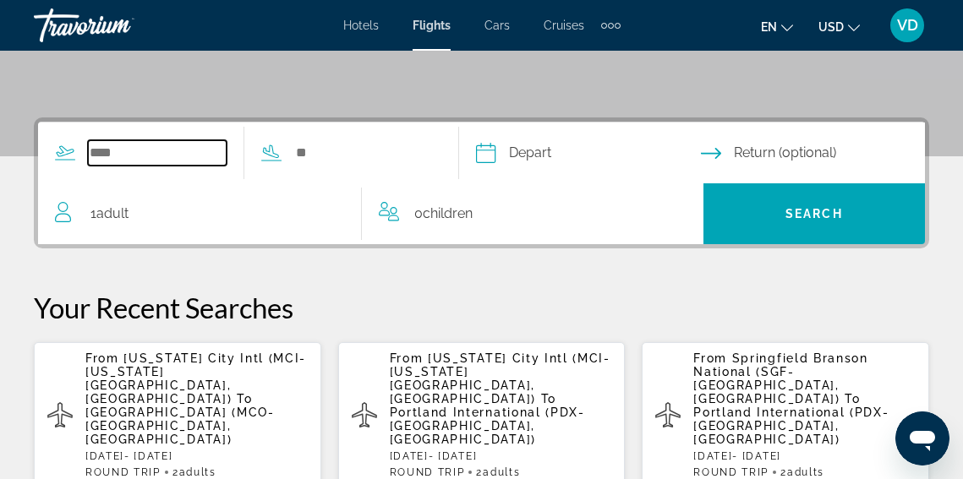
click at [109, 151] on input "Search widget" at bounding box center [157, 152] width 139 height 25
